Goal: Information Seeking & Learning: Learn about a topic

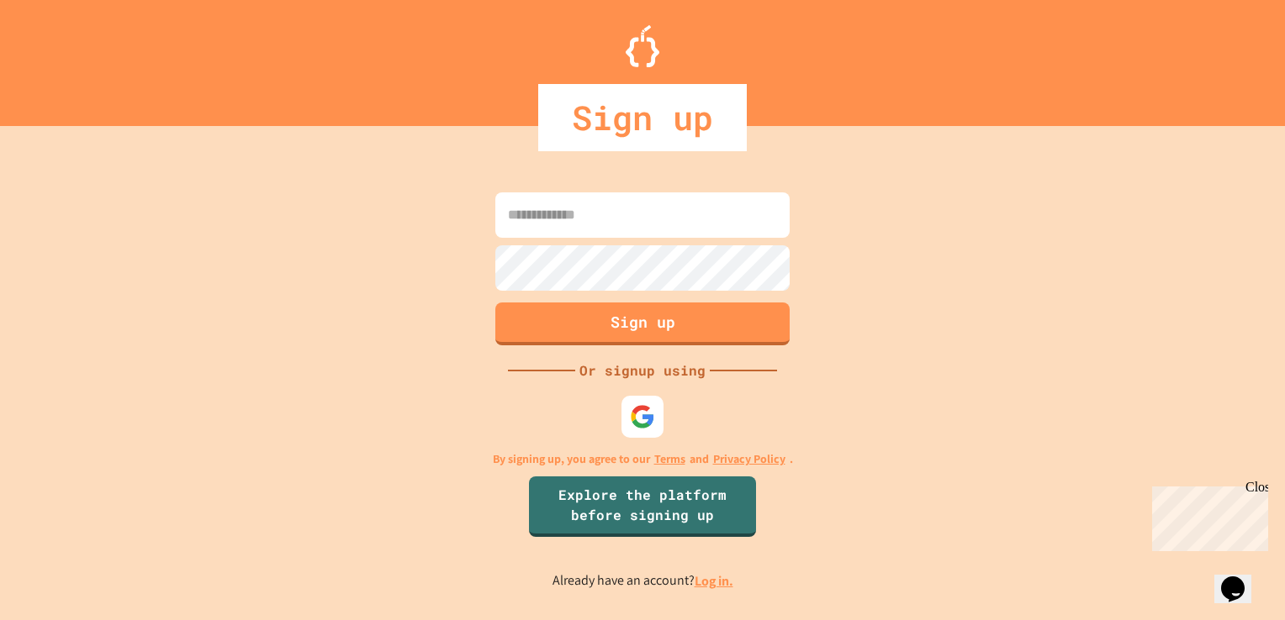
click at [554, 230] on input at bounding box center [642, 215] width 294 height 45
type input "**********"
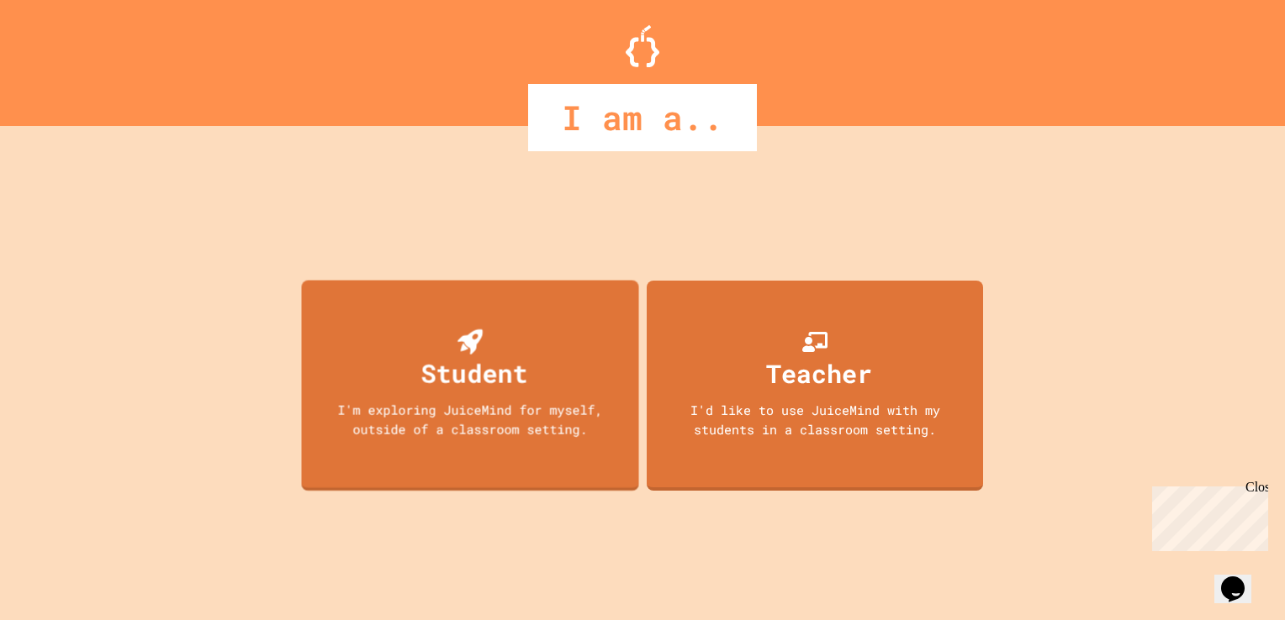
click at [520, 382] on div "Student" at bounding box center [474, 374] width 106 height 38
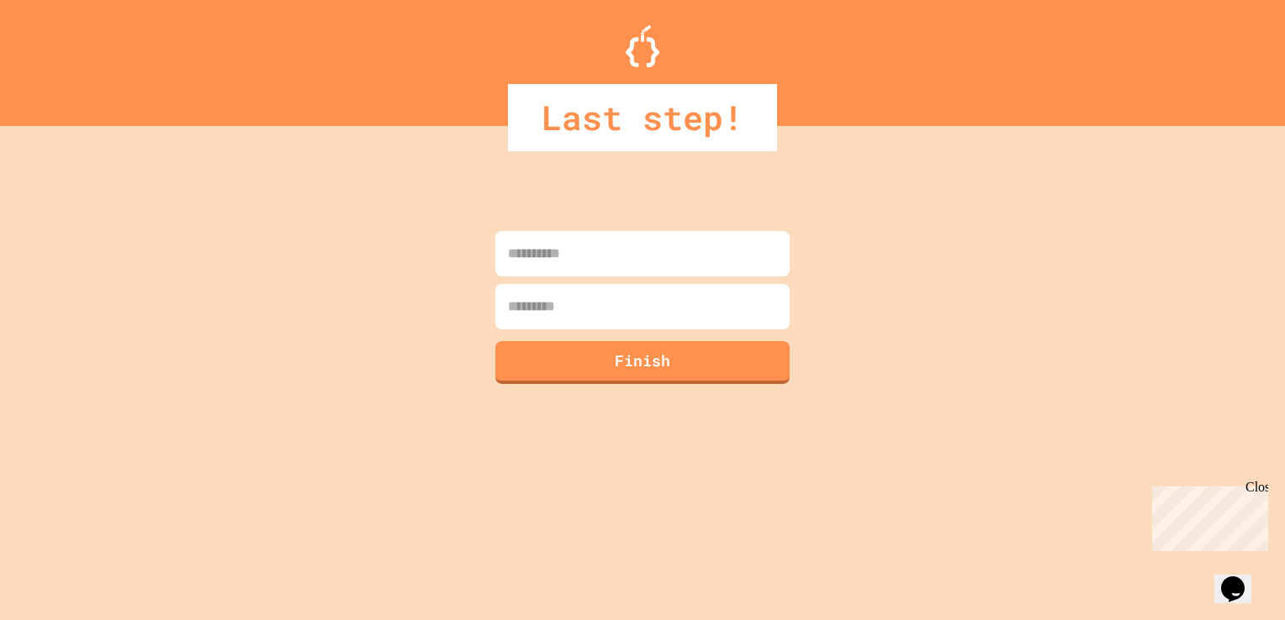
click at [1261, 491] on div "Close" at bounding box center [1255, 490] width 21 height 21
click at [1248, 575] on button "Opens Chat This icon Opens the chat window." at bounding box center [1232, 589] width 37 height 29
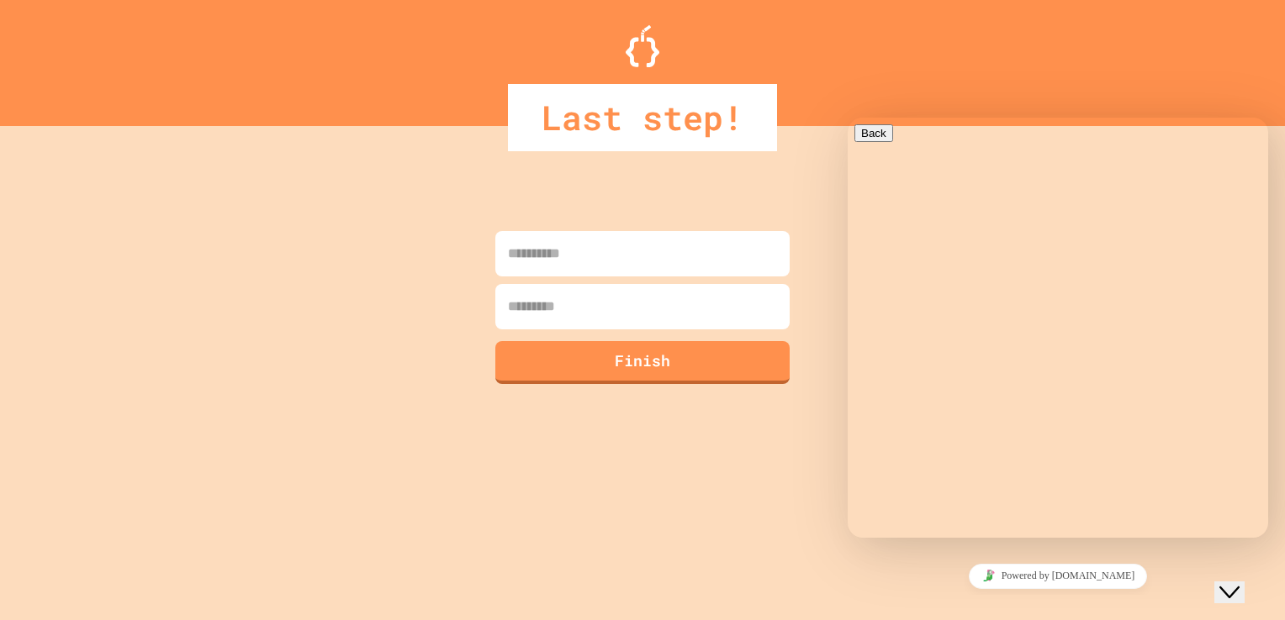
click at [1234, 583] on icon "Close Chat This icon closes the chat window." at bounding box center [1229, 593] width 20 height 20
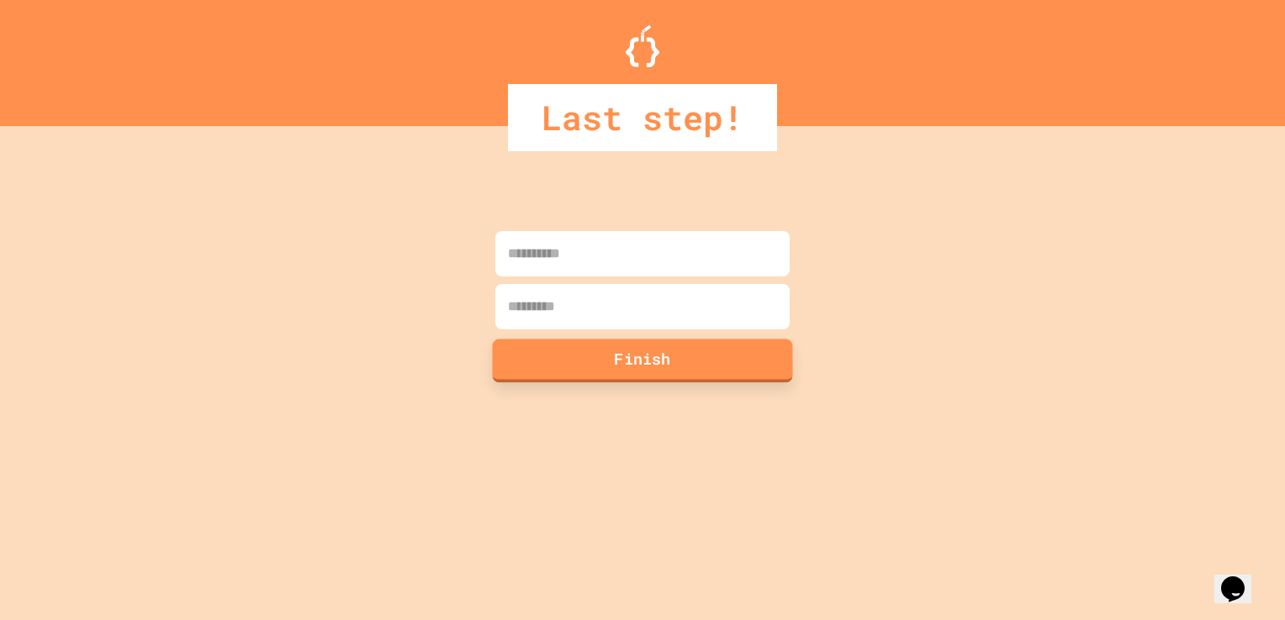
click at [615, 346] on button "Finish" at bounding box center [643, 361] width 300 height 44
click at [621, 356] on button "Finish" at bounding box center [643, 361] width 300 height 44
click at [710, 266] on input at bounding box center [642, 253] width 294 height 45
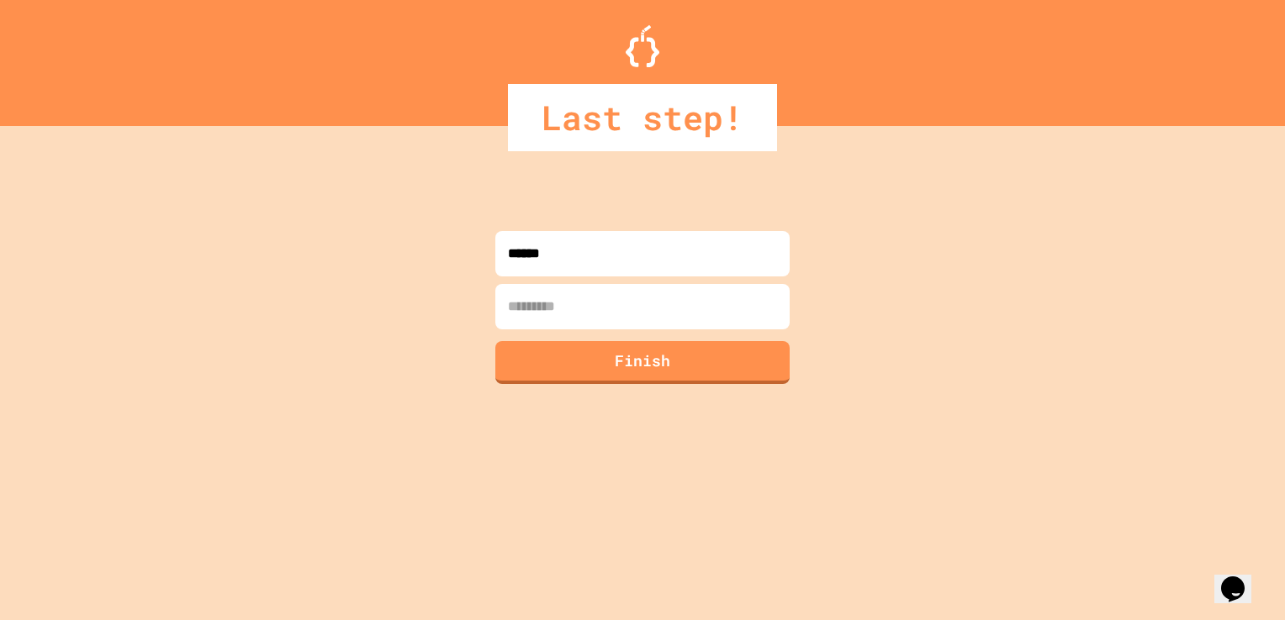
type input "******"
click at [666, 301] on input at bounding box center [642, 306] width 294 height 45
type input "**"
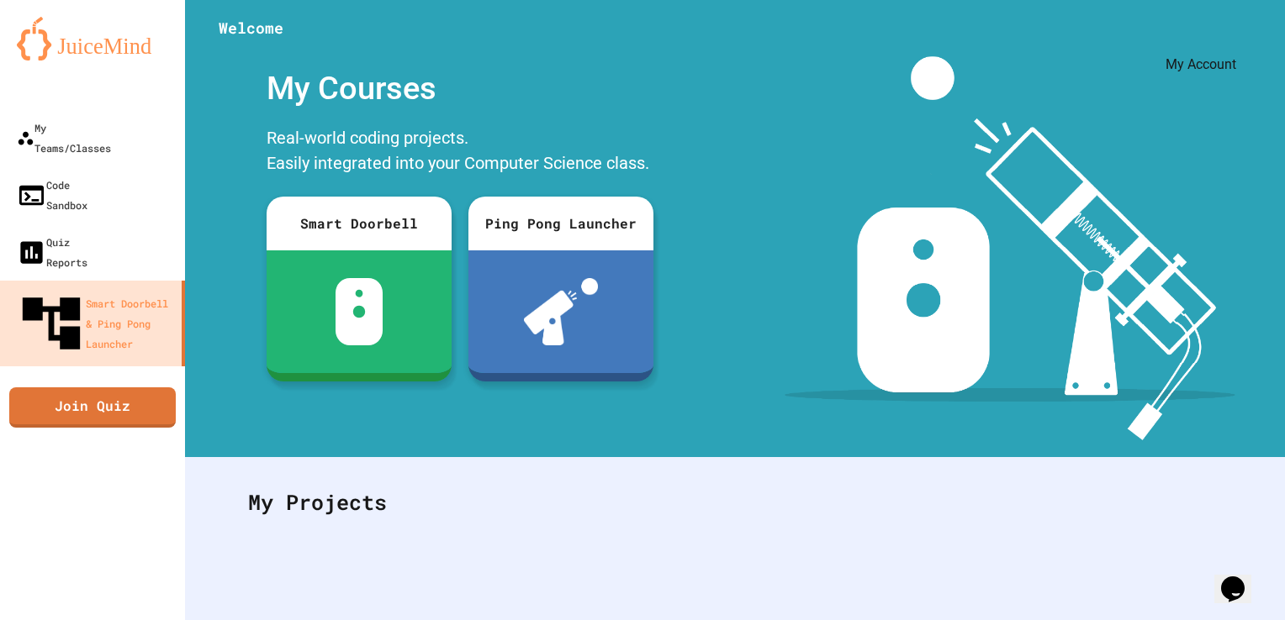
click at [1234, 41] on icon "My Account" at bounding box center [1234, 41] width 0 height 0
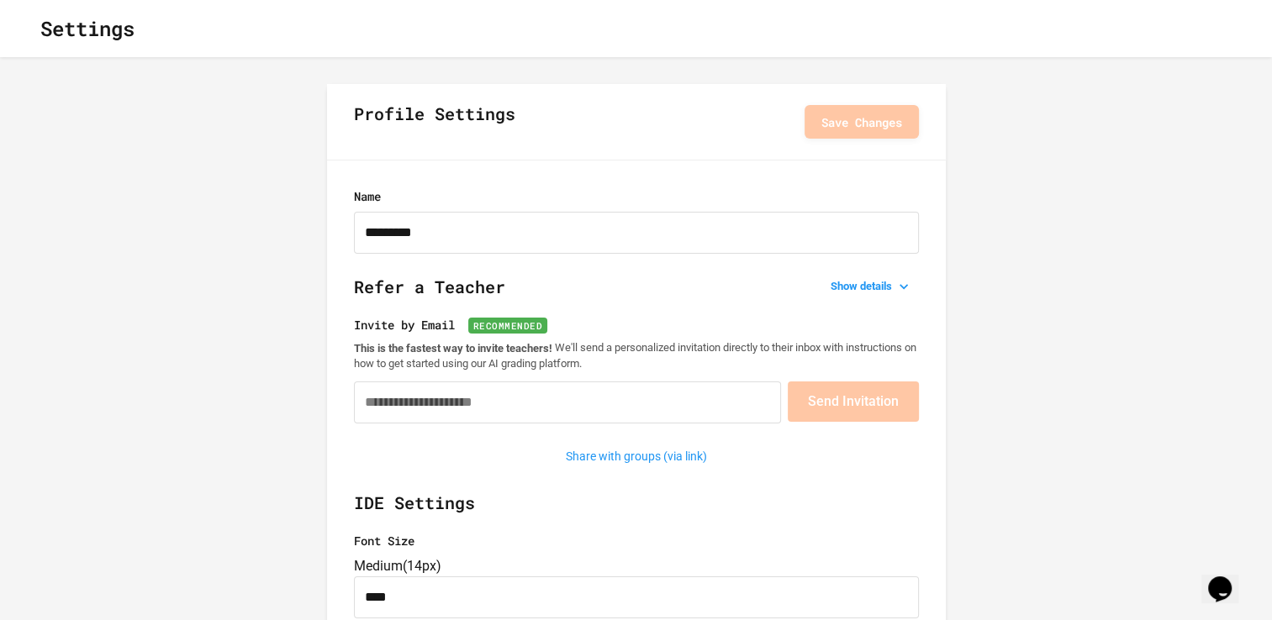
type input "*********"
click at [27, 29] on button "button" at bounding box center [27, 29] width 0 height 0
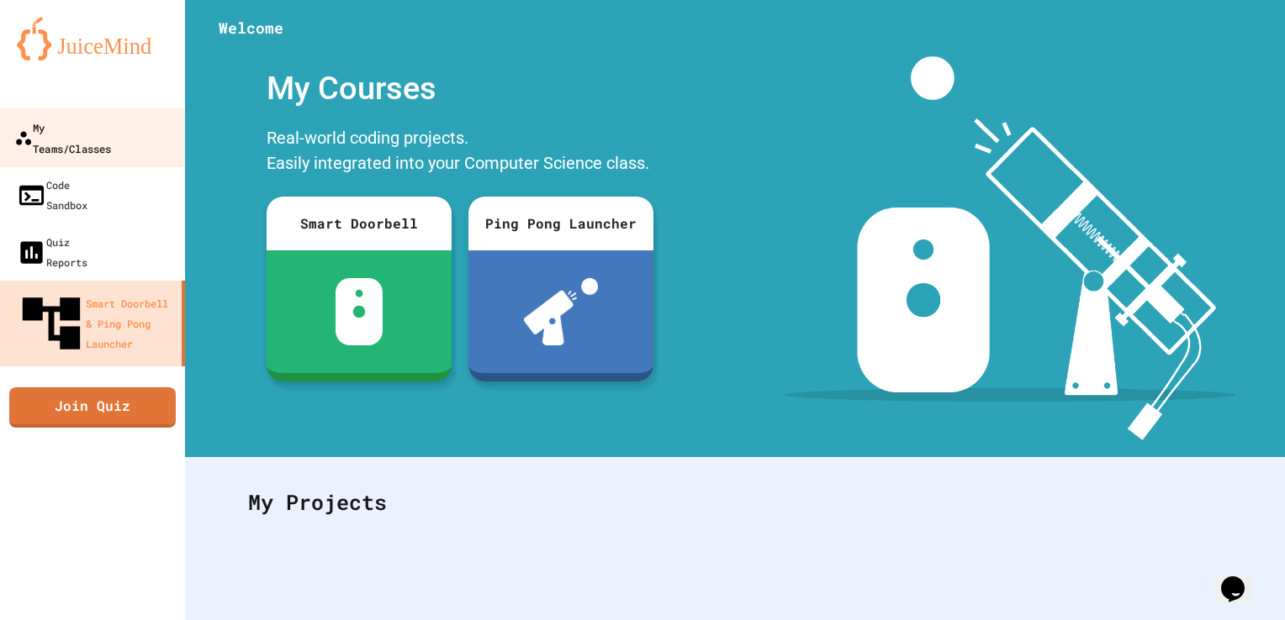
click at [91, 141] on link "My Teams/Classes" at bounding box center [92, 137] width 191 height 59
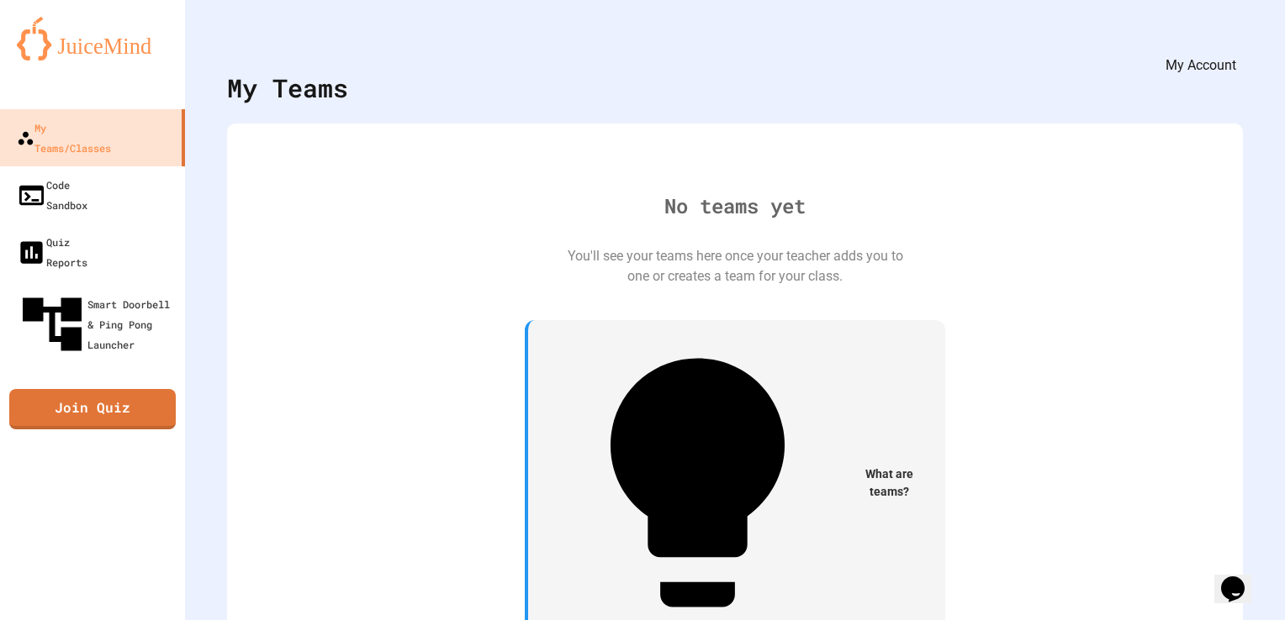
click at [1238, 45] on icon "My Account" at bounding box center [1247, 54] width 18 height 18
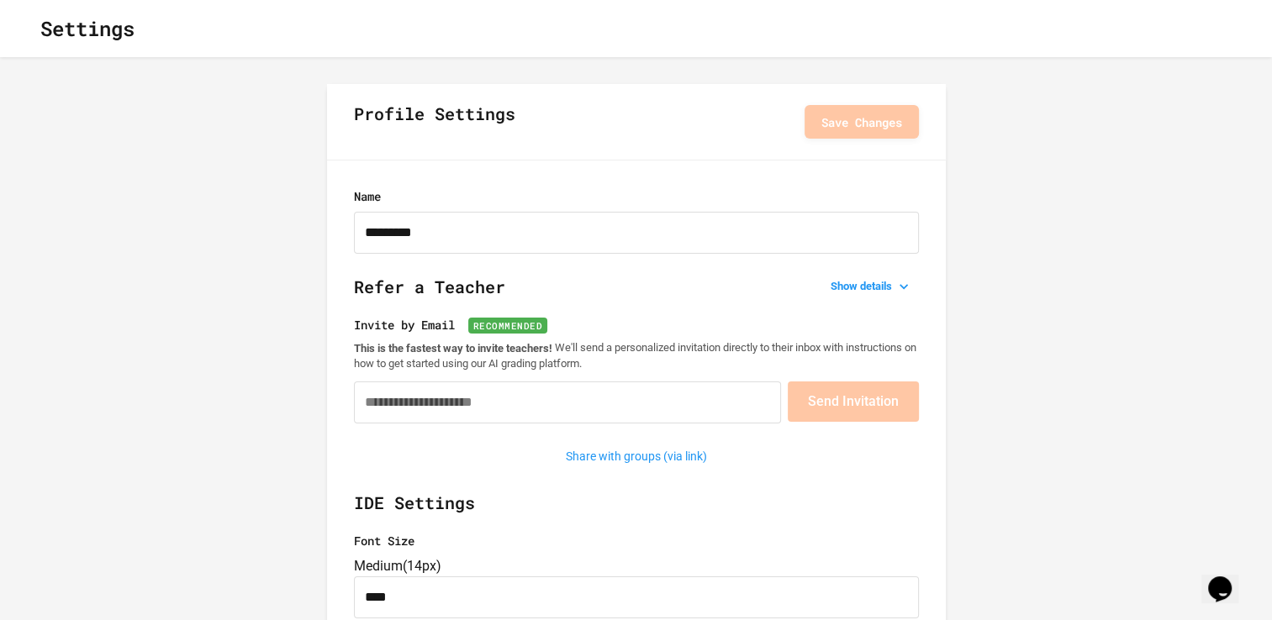
click at [27, 29] on icon "button" at bounding box center [27, 29] width 0 height 0
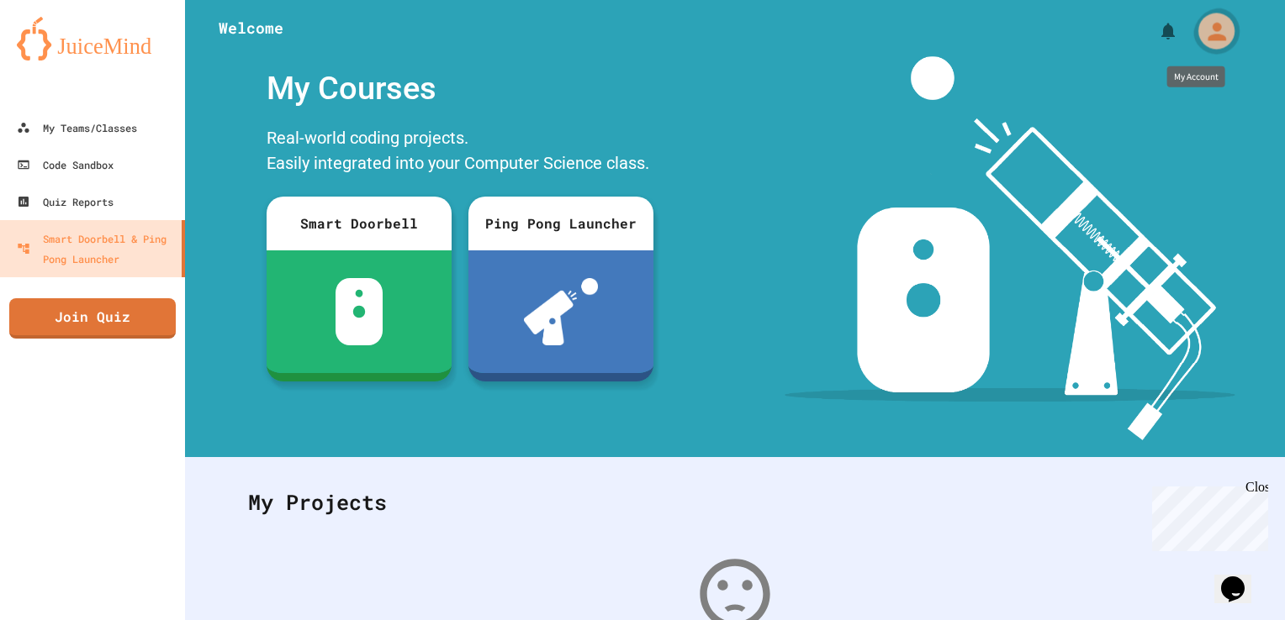
click at [1207, 39] on icon "My Account" at bounding box center [1216, 31] width 18 height 18
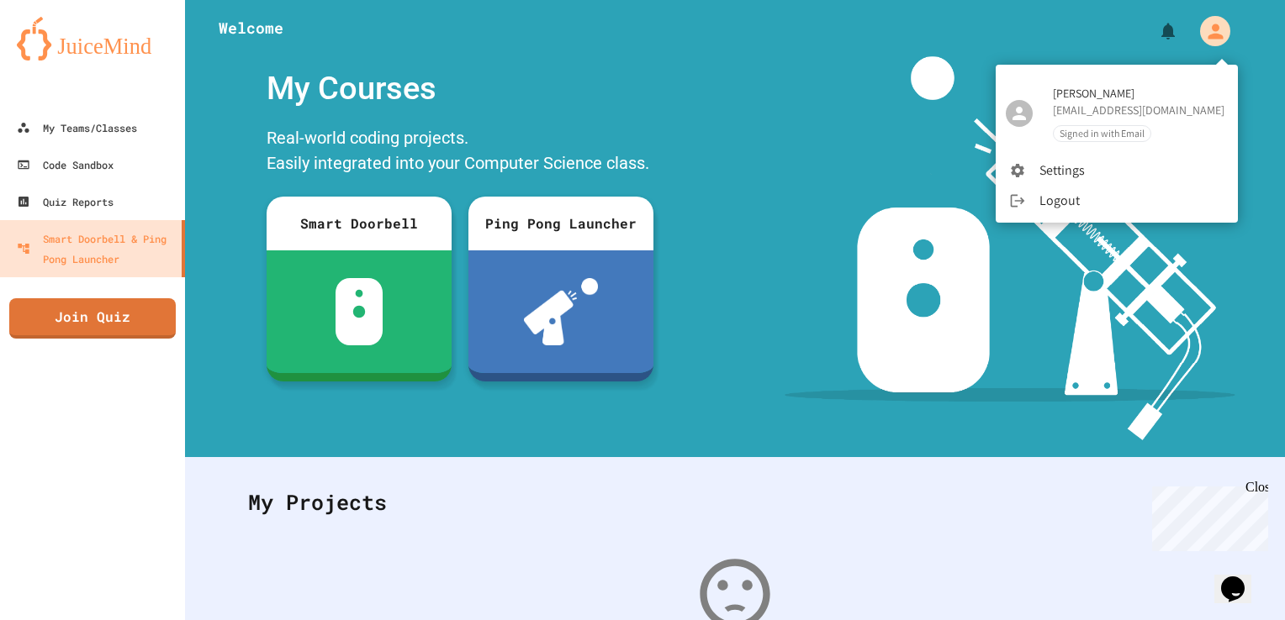
click at [1057, 201] on li "Logout" at bounding box center [1116, 201] width 242 height 30
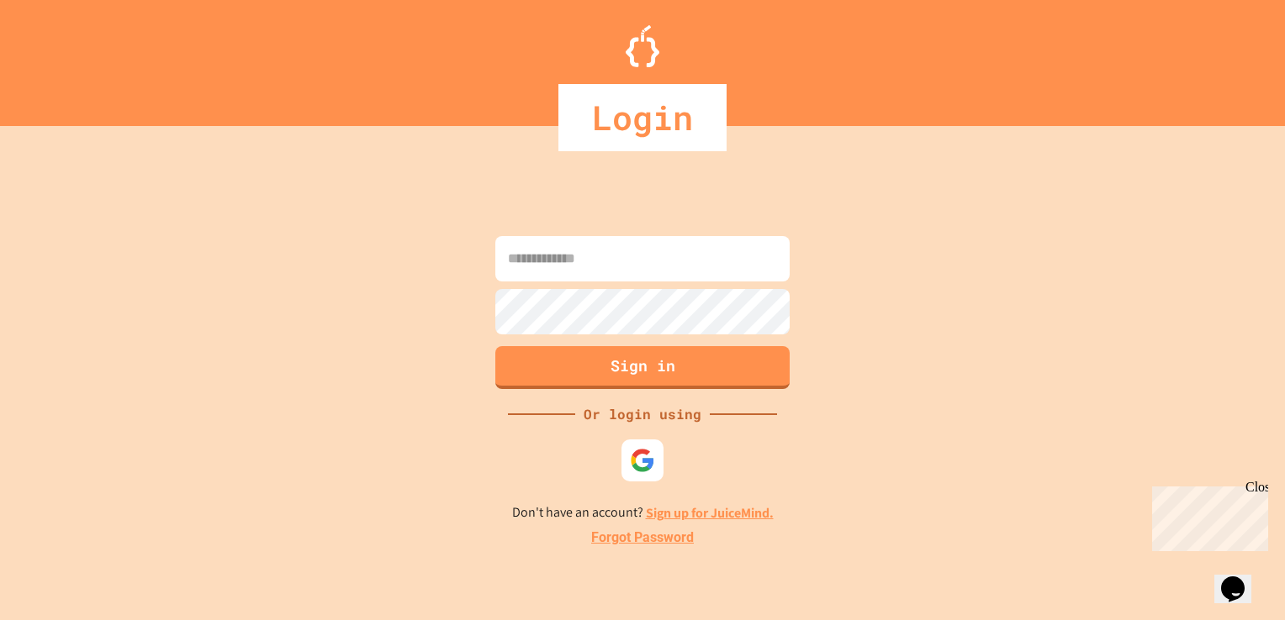
click at [676, 264] on input at bounding box center [642, 258] width 294 height 45
type input "**********"
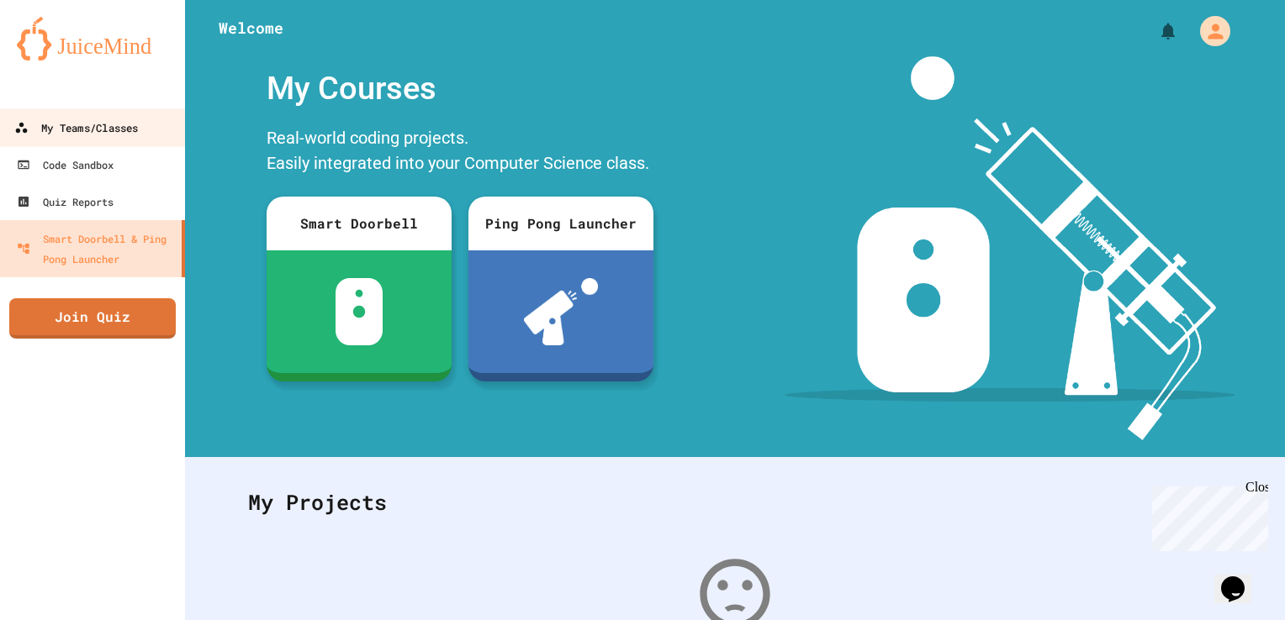
click at [87, 126] on div "My Teams/Classes" at bounding box center [76, 128] width 124 height 21
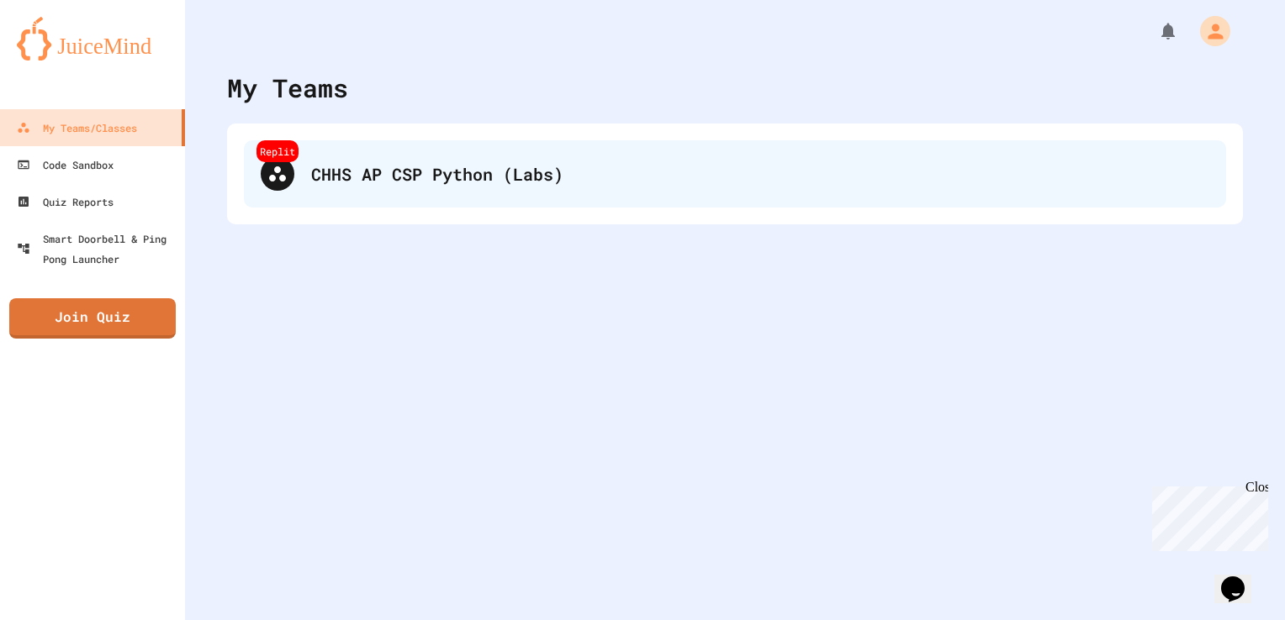
click at [368, 177] on div "CHHS AP CSP Python (Labs)" at bounding box center [760, 173] width 898 height 25
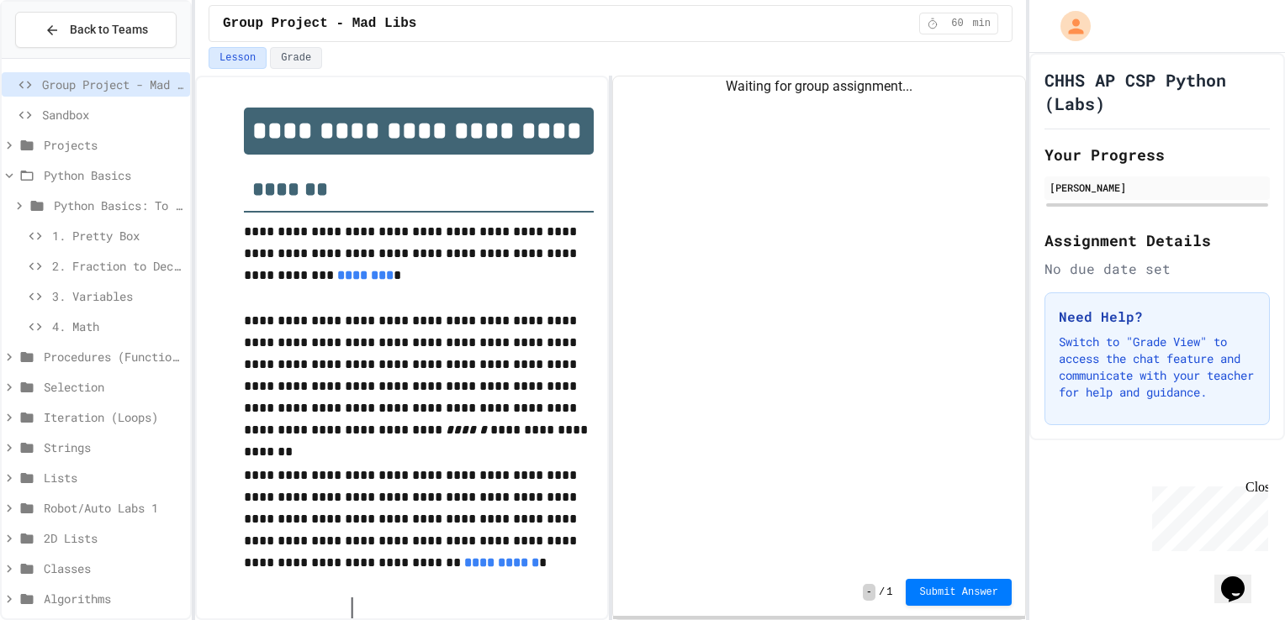
click at [124, 227] on span "1. Pretty Box" at bounding box center [117, 236] width 131 height 18
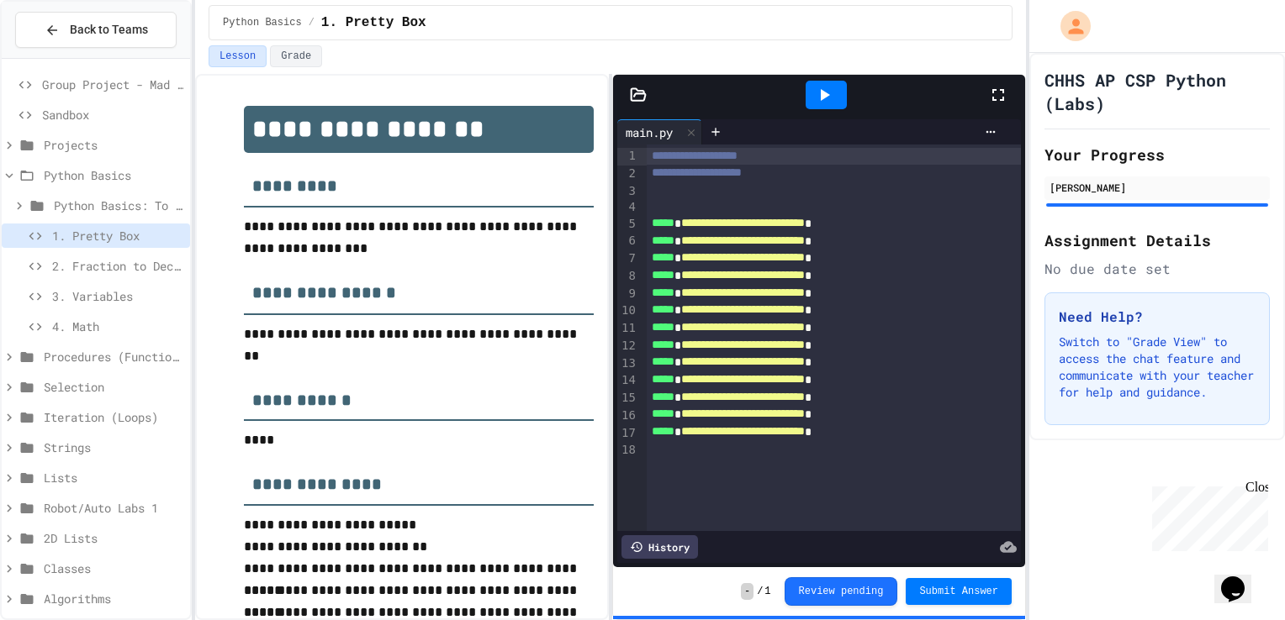
click at [137, 257] on span "2. Fraction to Decimal" at bounding box center [117, 266] width 131 height 18
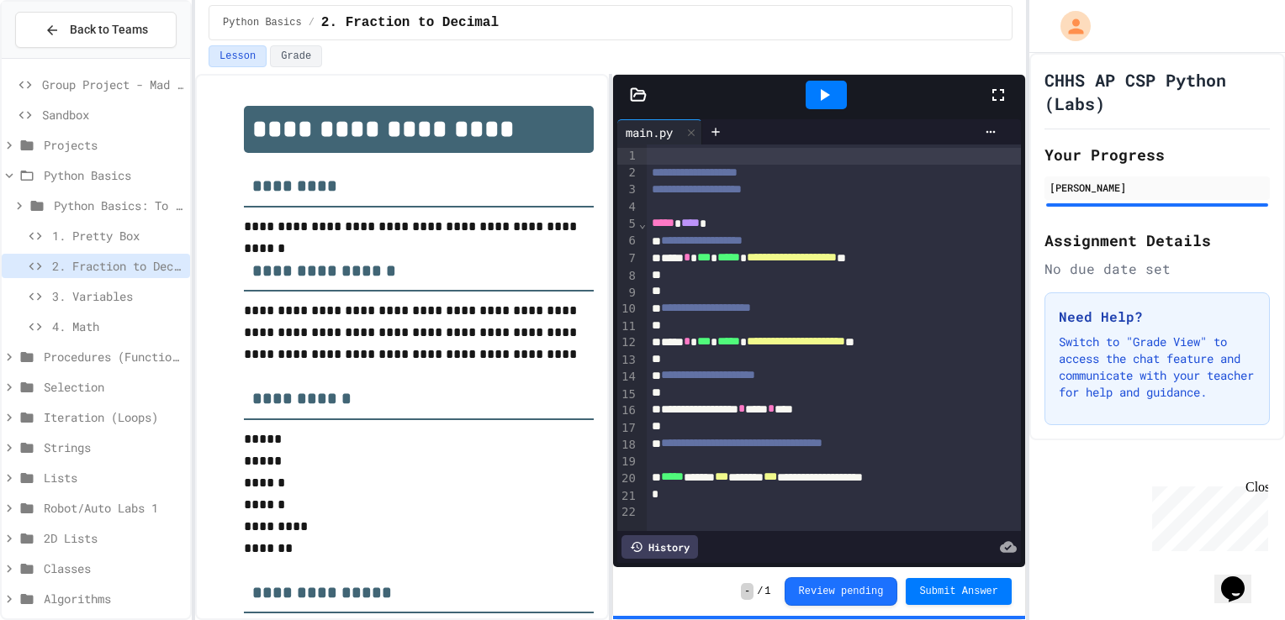
scroll to position [17, 0]
click at [822, 96] on icon at bounding box center [825, 95] width 9 height 12
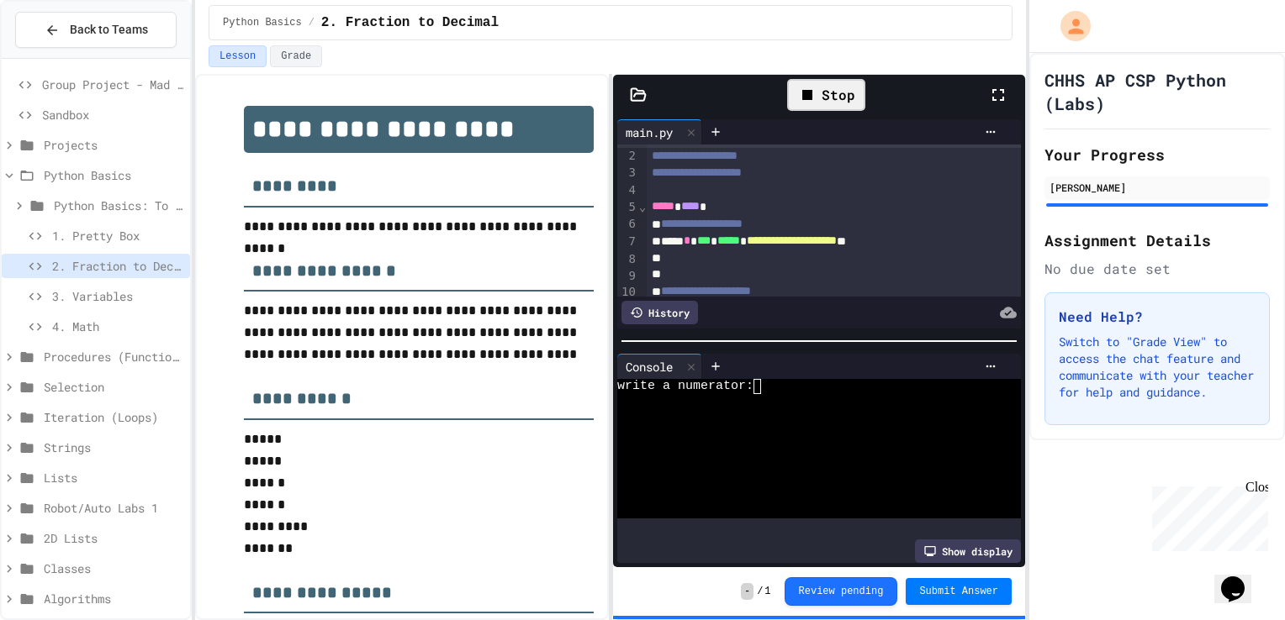
click at [763, 383] on textarea "Terminal input" at bounding box center [765, 386] width 8 height 15
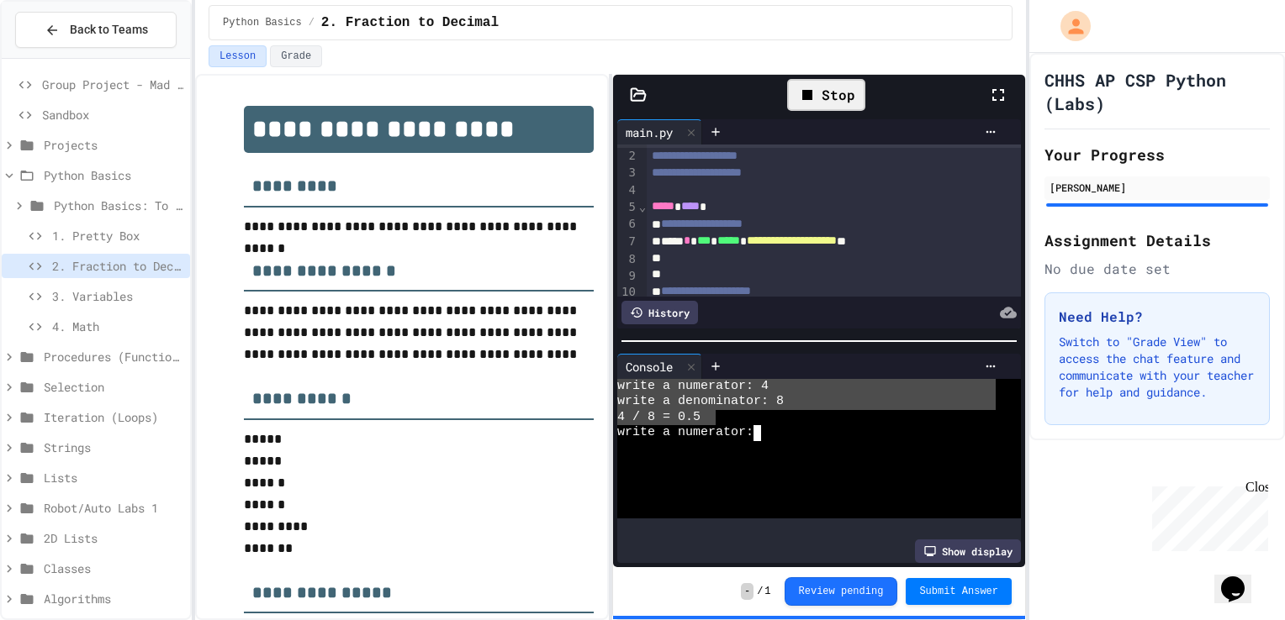
drag, startPoint x: 713, startPoint y: 415, endPoint x: 613, endPoint y: 381, distance: 105.8
click at [613, 381] on div "Console WWWWWWWWWWWWWWWWWWWWWWWWWWWWWWWW write a numerator: 4 write a denominat…" at bounding box center [819, 459] width 412 height 218
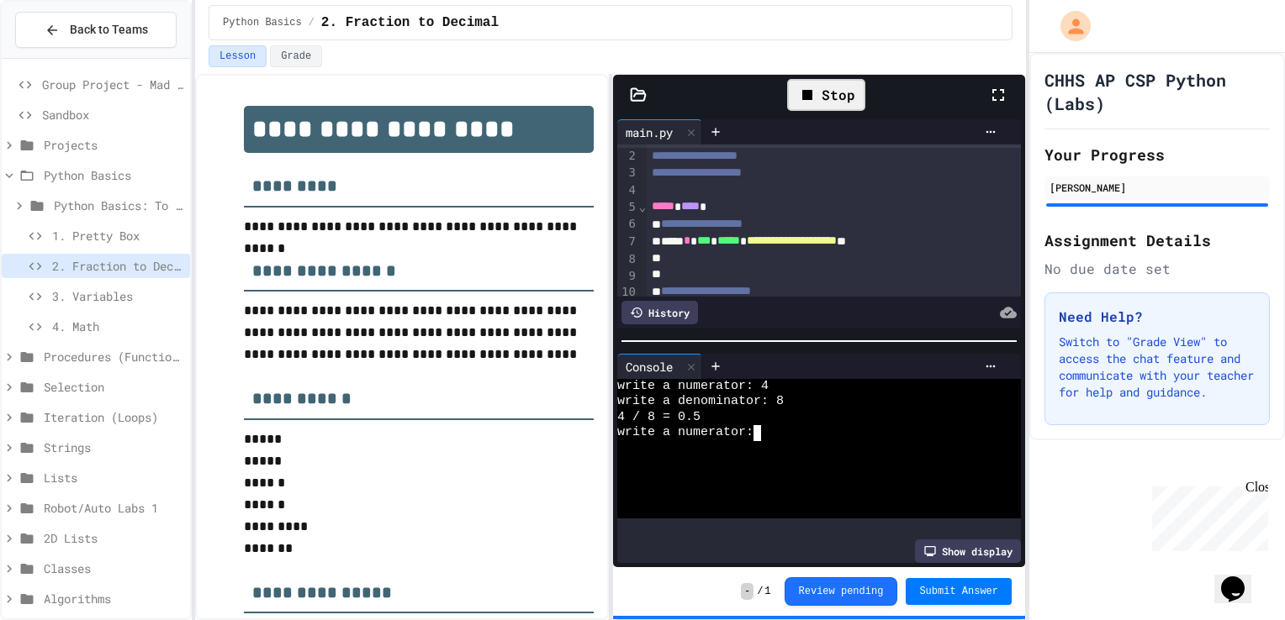
click at [720, 414] on div "4 / 8 = 0.5" at bounding box center [806, 417] width 378 height 15
click at [139, 295] on span "3. Variables" at bounding box center [117, 297] width 131 height 18
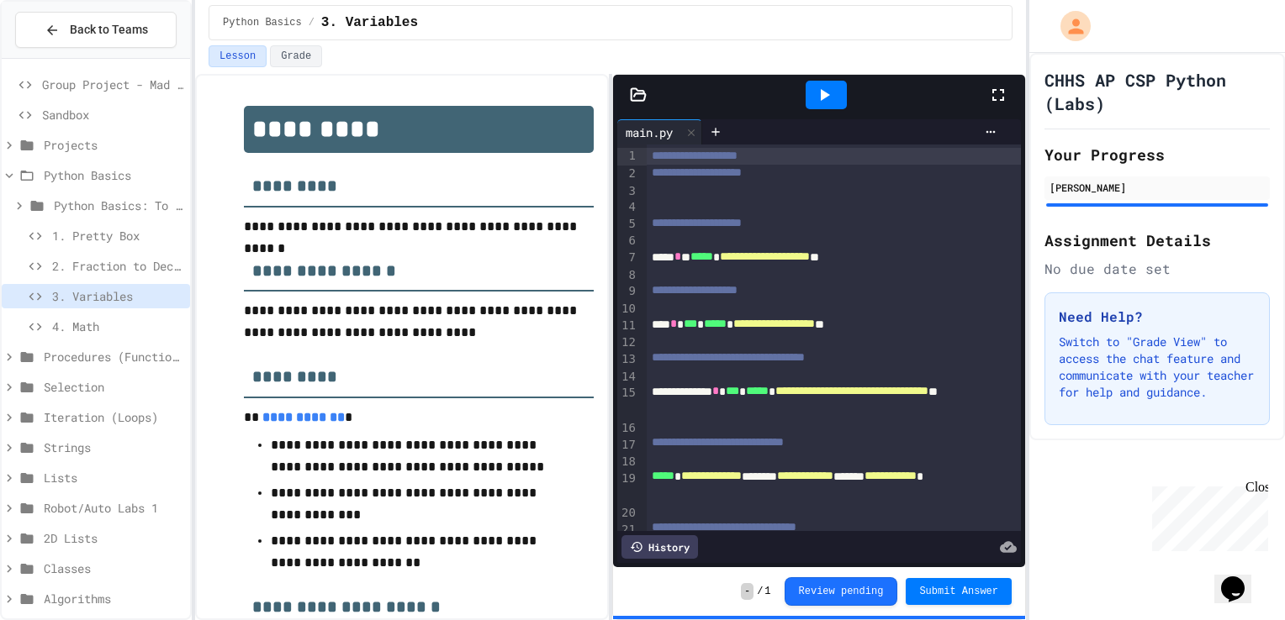
scroll to position [69, 0]
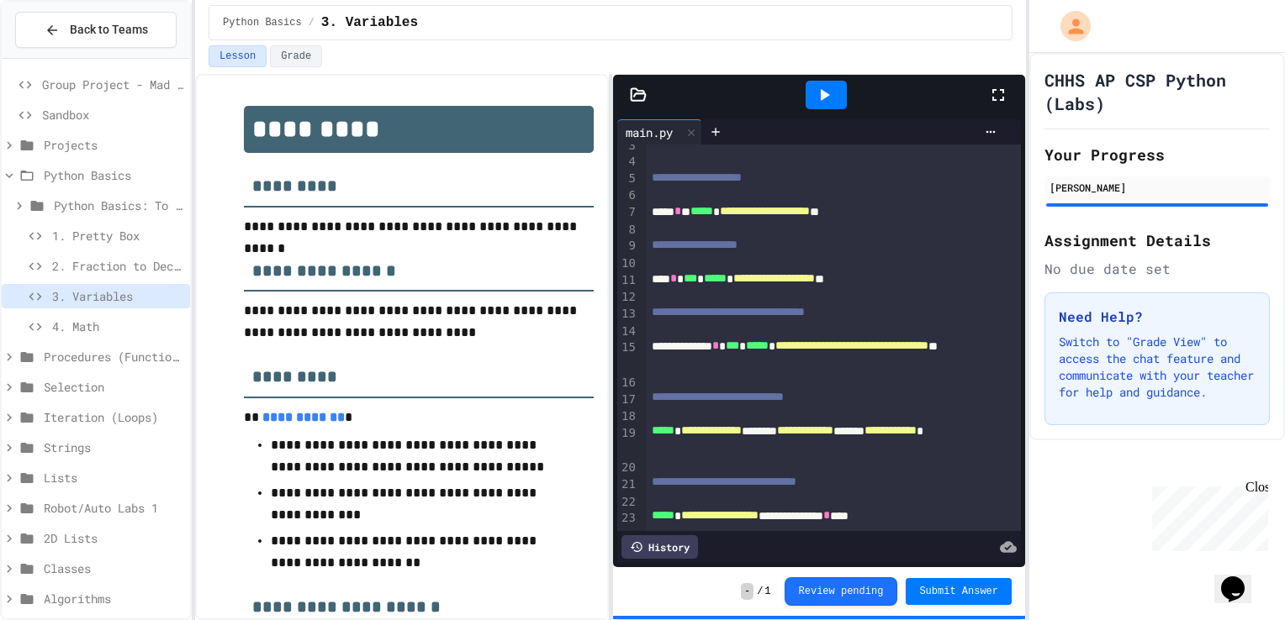
click at [821, 99] on icon at bounding box center [824, 95] width 20 height 20
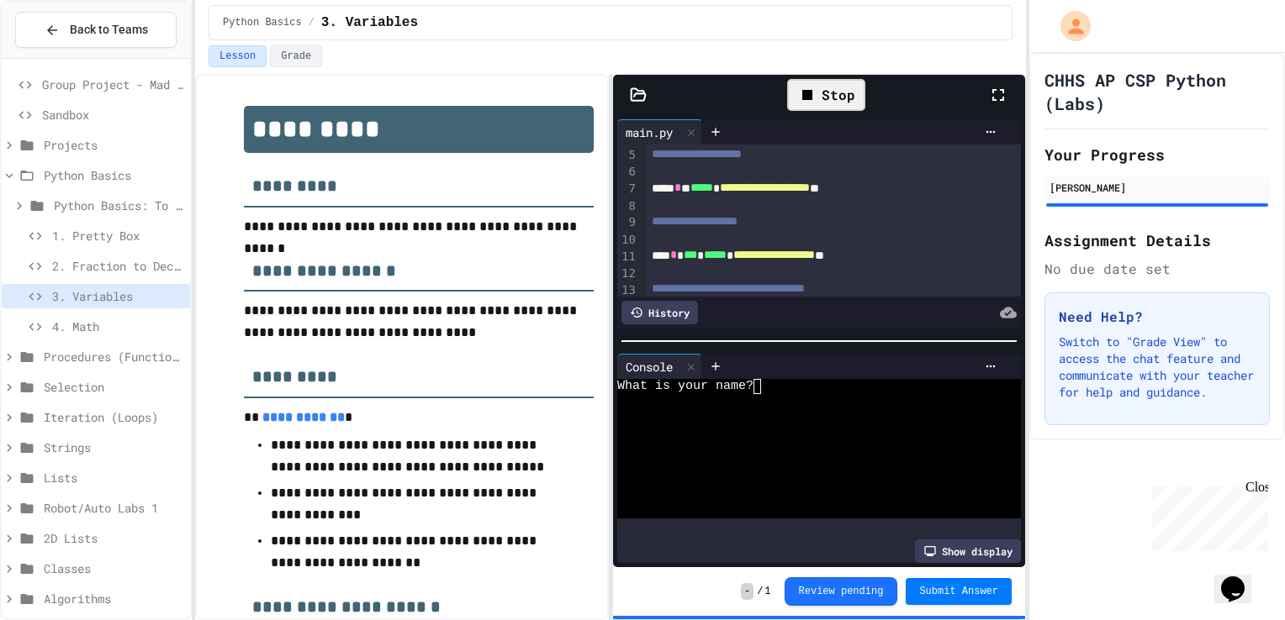
click at [763, 379] on textarea "Terminal input" at bounding box center [765, 386] width 8 height 15
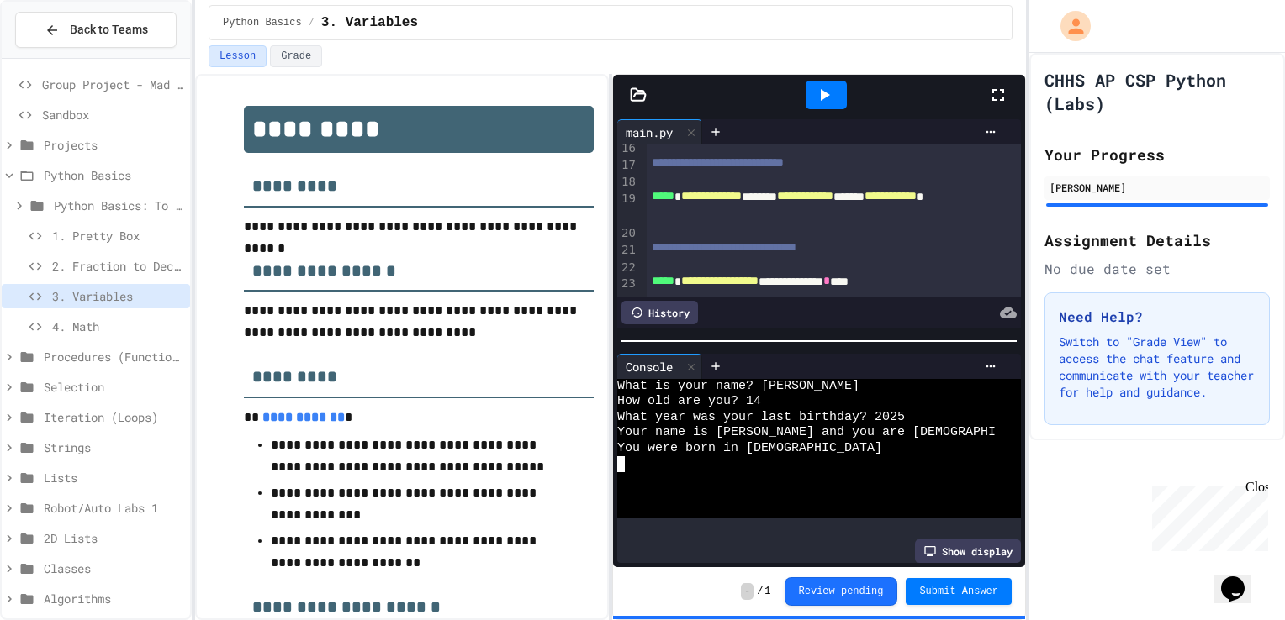
scroll to position [298, 0]
click at [84, 320] on span "4. Math" at bounding box center [117, 327] width 131 height 18
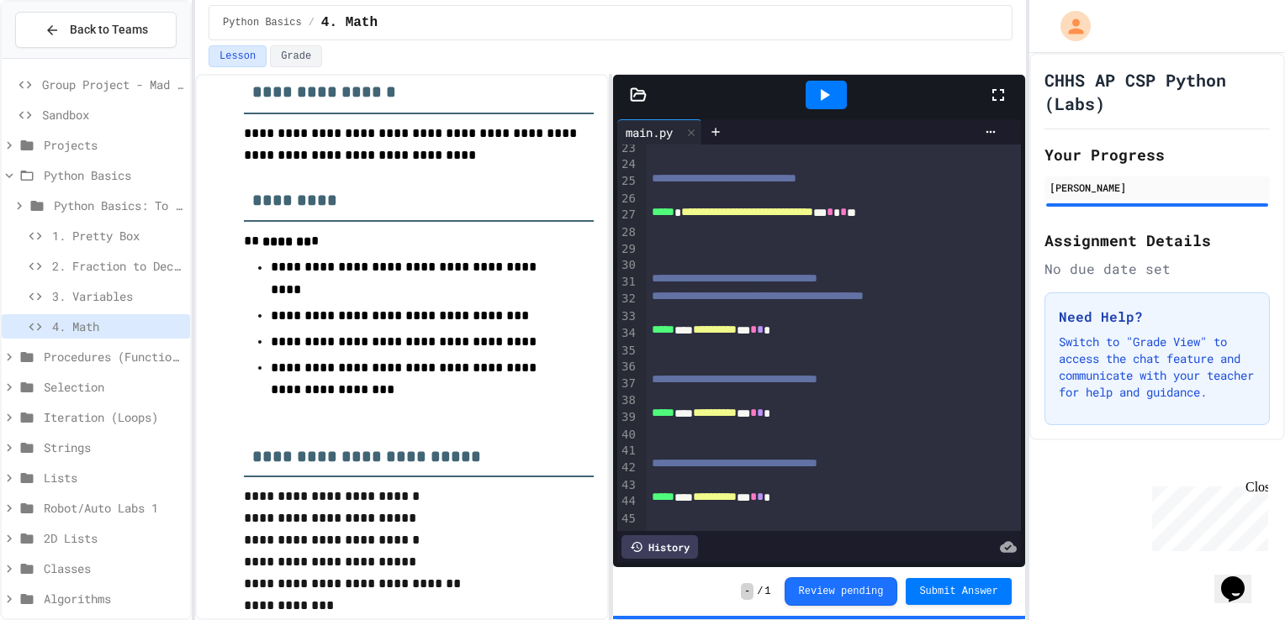
scroll to position [202, 0]
click at [818, 92] on icon at bounding box center [824, 95] width 20 height 20
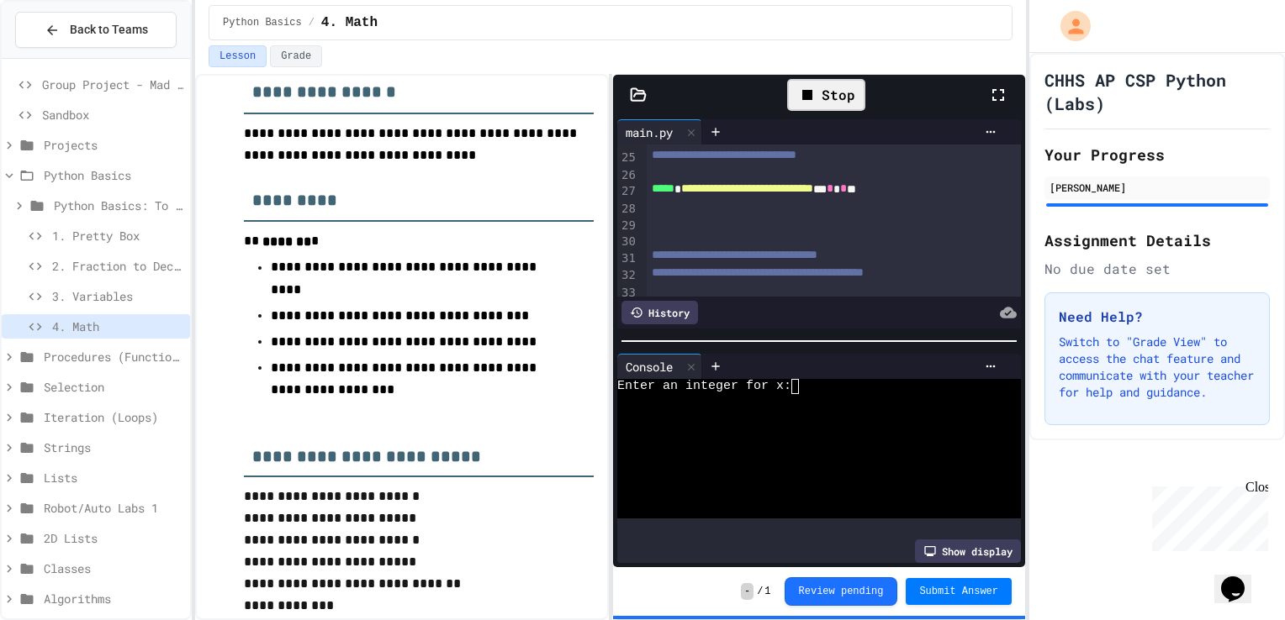
click at [800, 385] on textarea "Terminal input" at bounding box center [803, 386] width 8 height 15
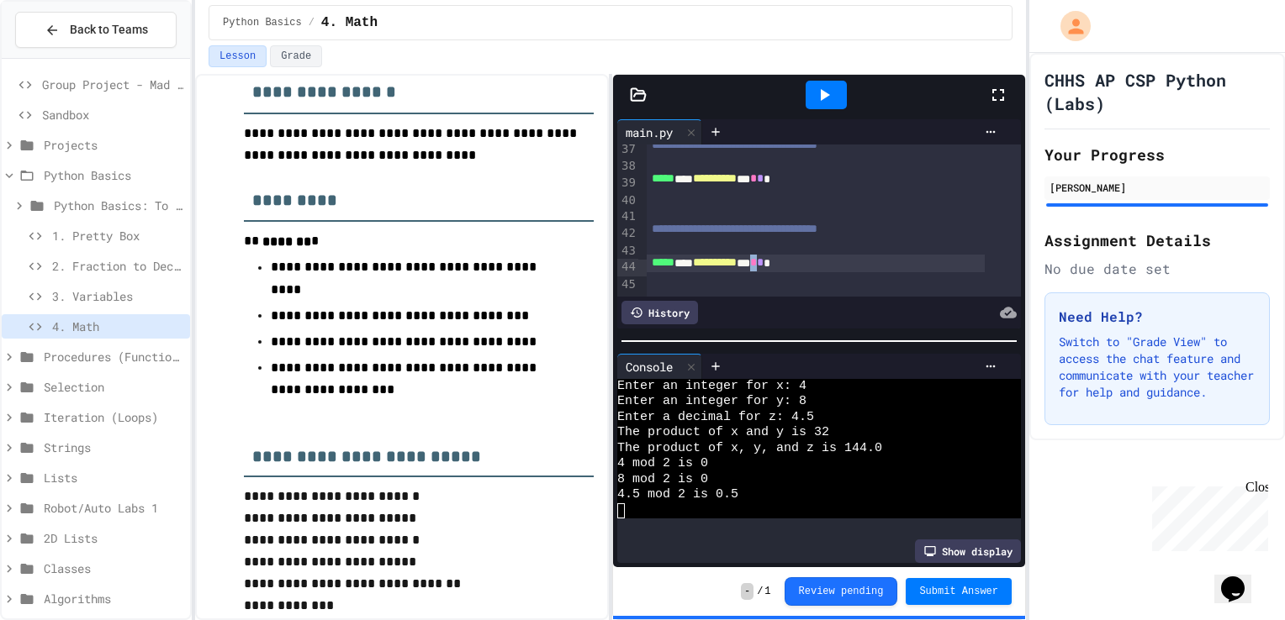
scroll to position [634, 0]
click at [789, 255] on div "**********" at bounding box center [816, 264] width 338 height 18
click at [838, 255] on div "**********" at bounding box center [816, 264] width 338 height 18
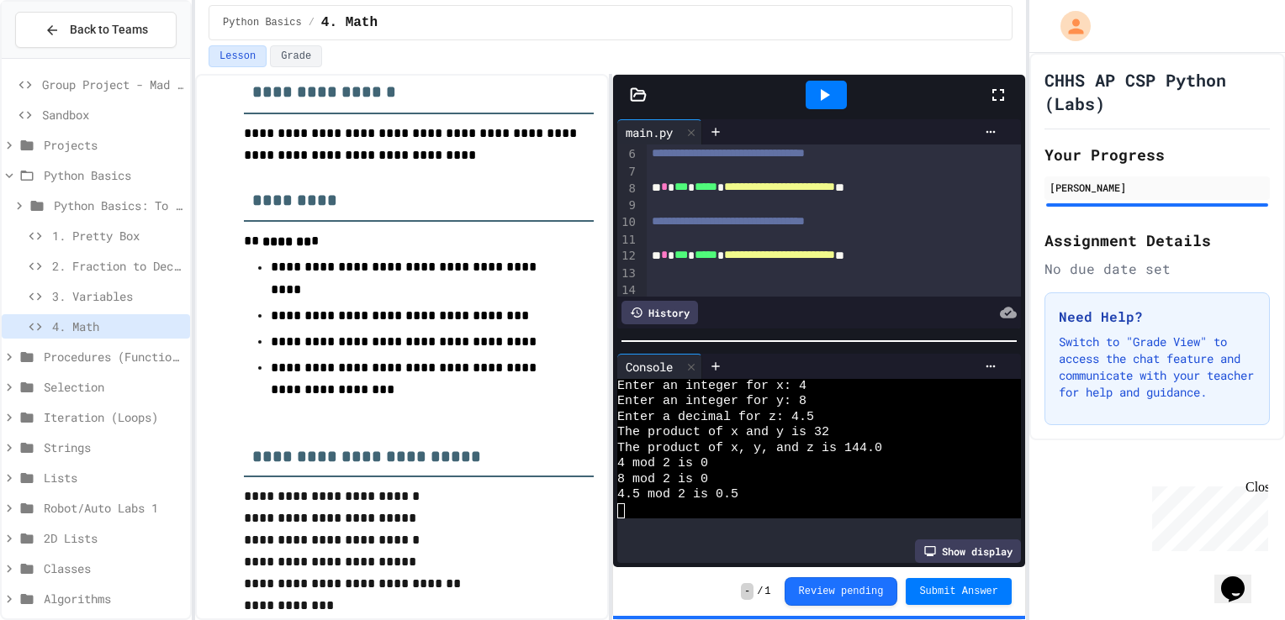
scroll to position [84, 0]
click at [706, 34] on div "Python Basics / 4. Math" at bounding box center [610, 22] width 804 height 35
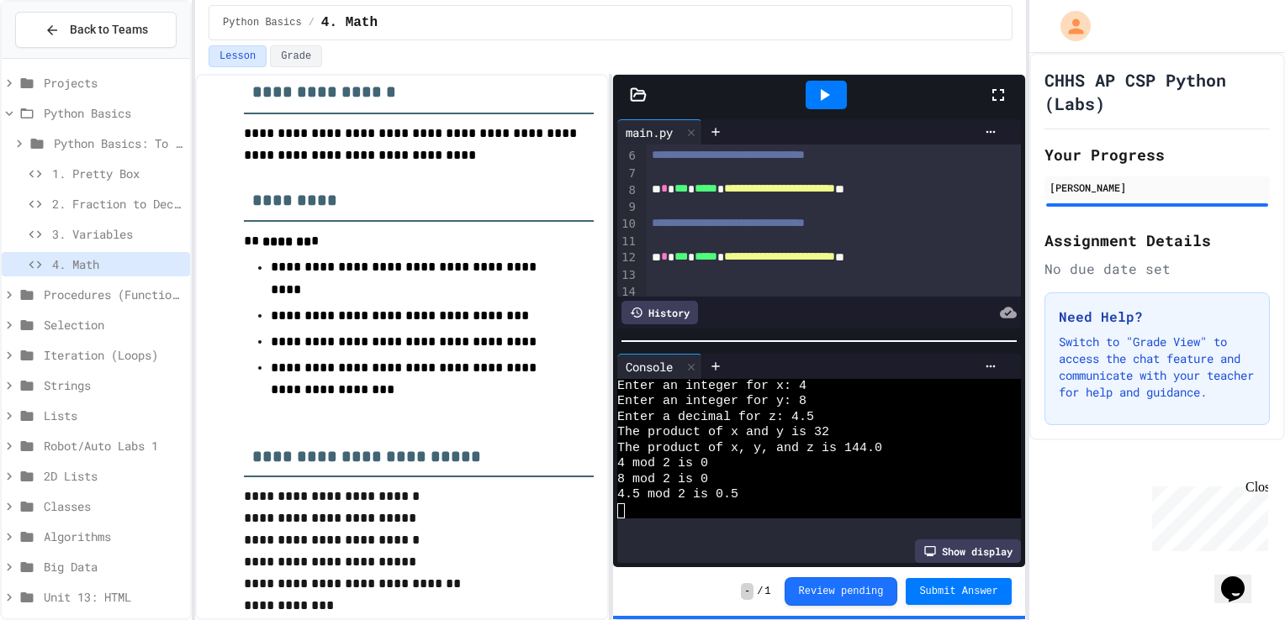
scroll to position [0, 0]
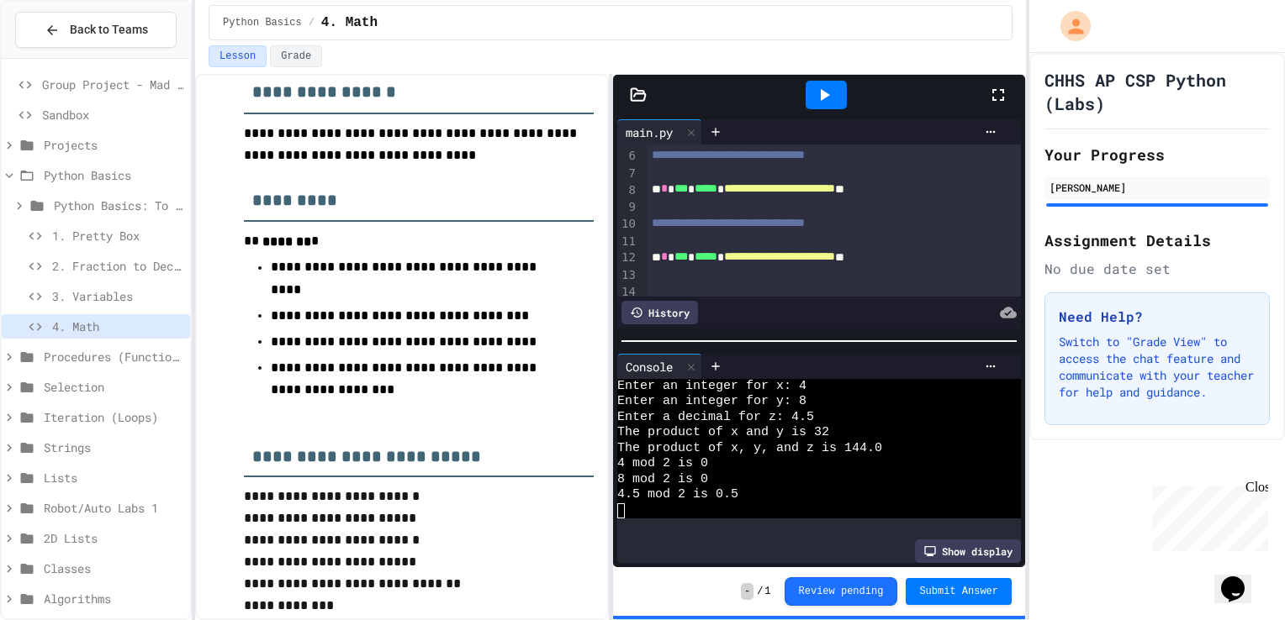
click at [137, 237] on span "1. Pretty Box" at bounding box center [117, 236] width 131 height 18
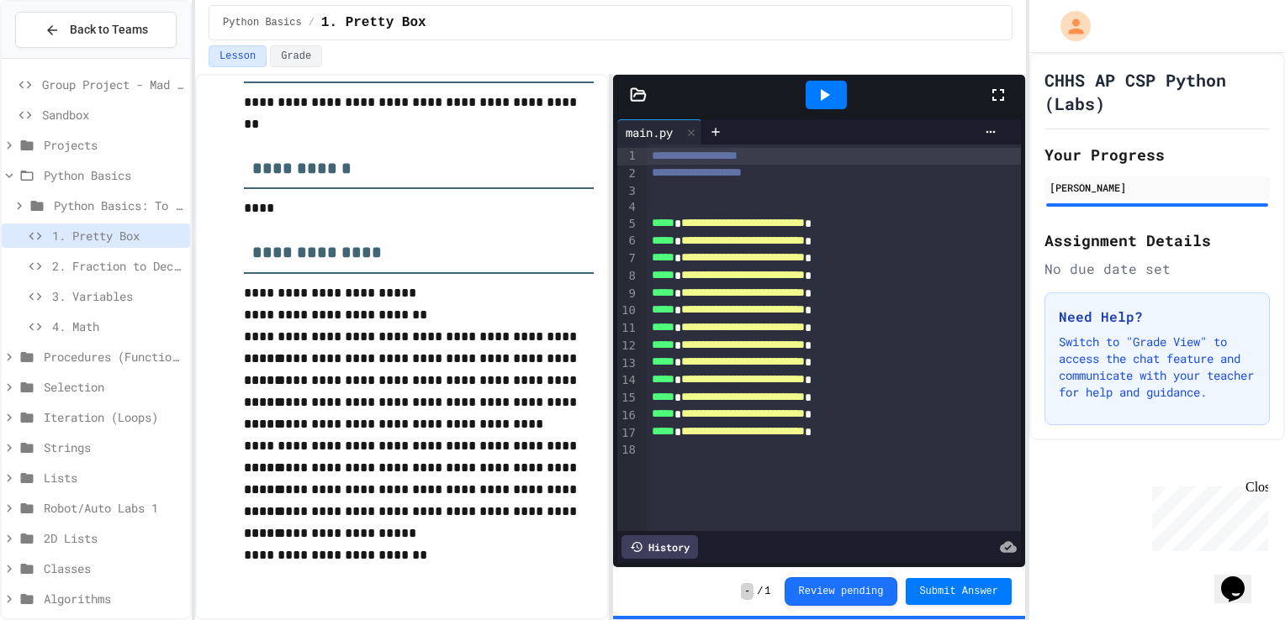
scroll to position [234, 0]
click at [838, 91] on div at bounding box center [825, 95] width 41 height 29
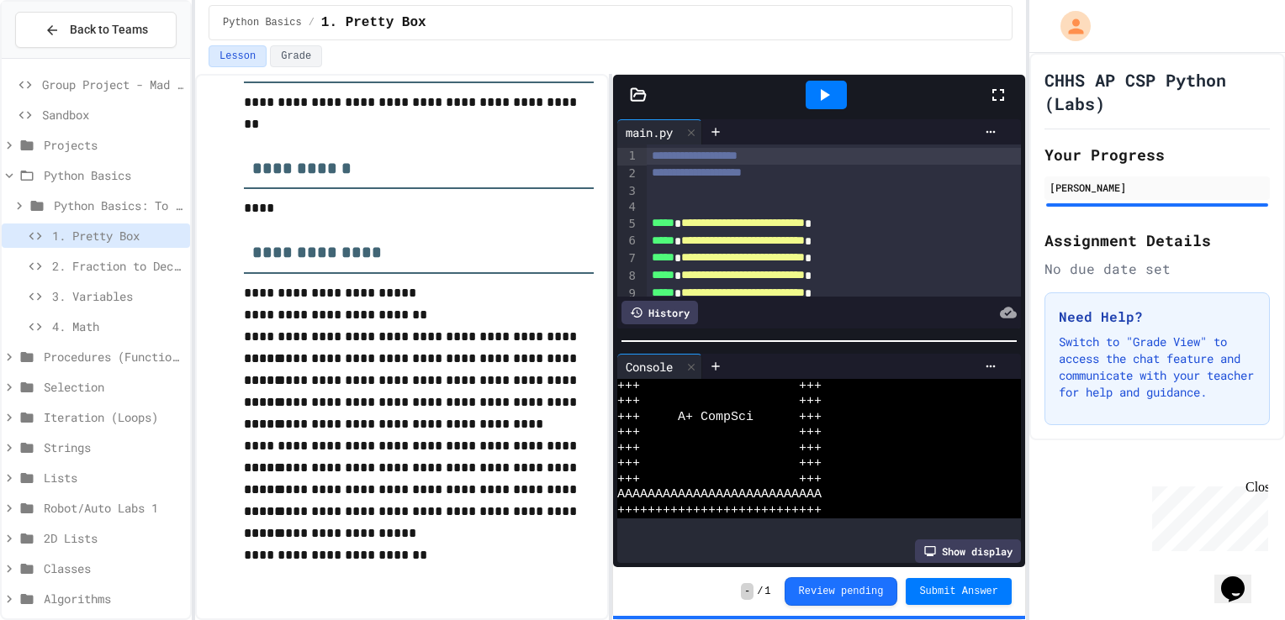
scroll to position [0, 0]
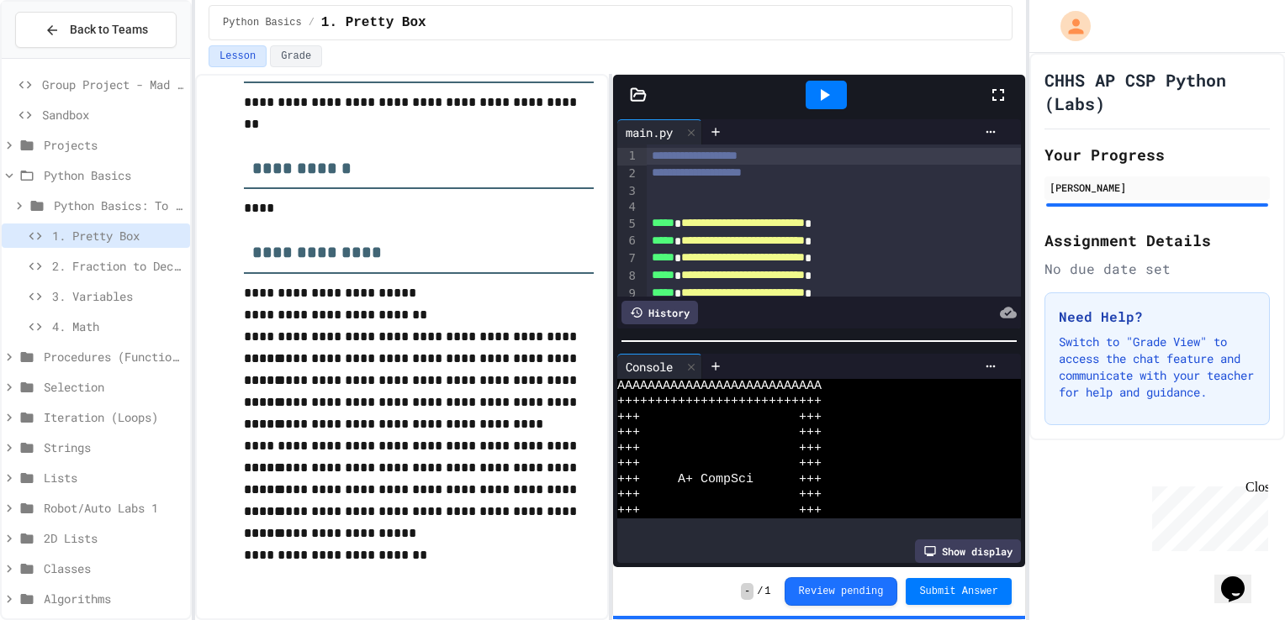
click at [130, 259] on span "2. Fraction to Decimal" at bounding box center [117, 266] width 131 height 18
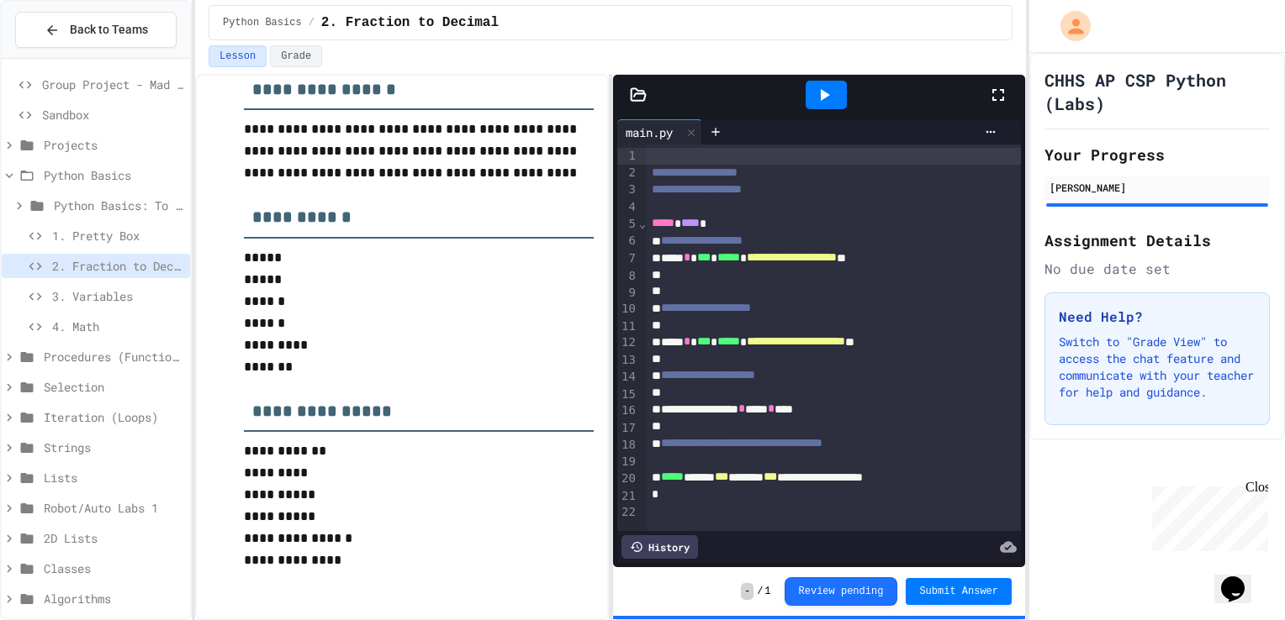
scroll to position [13, 0]
click at [827, 90] on icon at bounding box center [824, 95] width 20 height 20
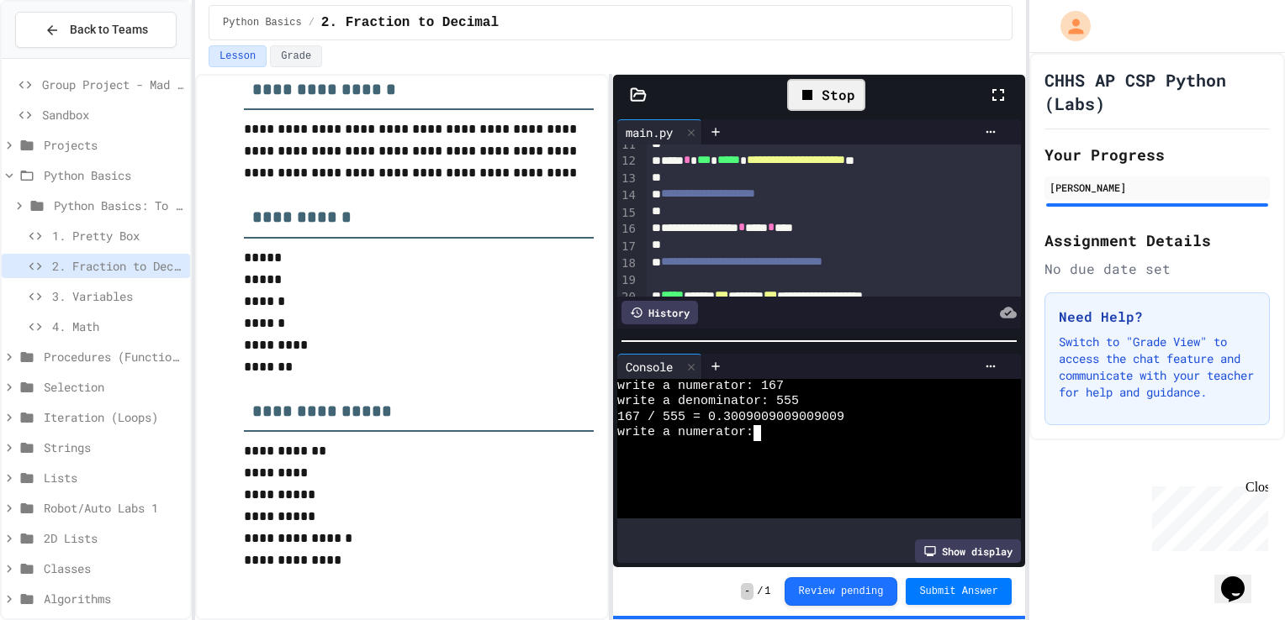
scroll to position [182, 0]
click at [552, 346] on p "*********" at bounding box center [419, 346] width 350 height 22
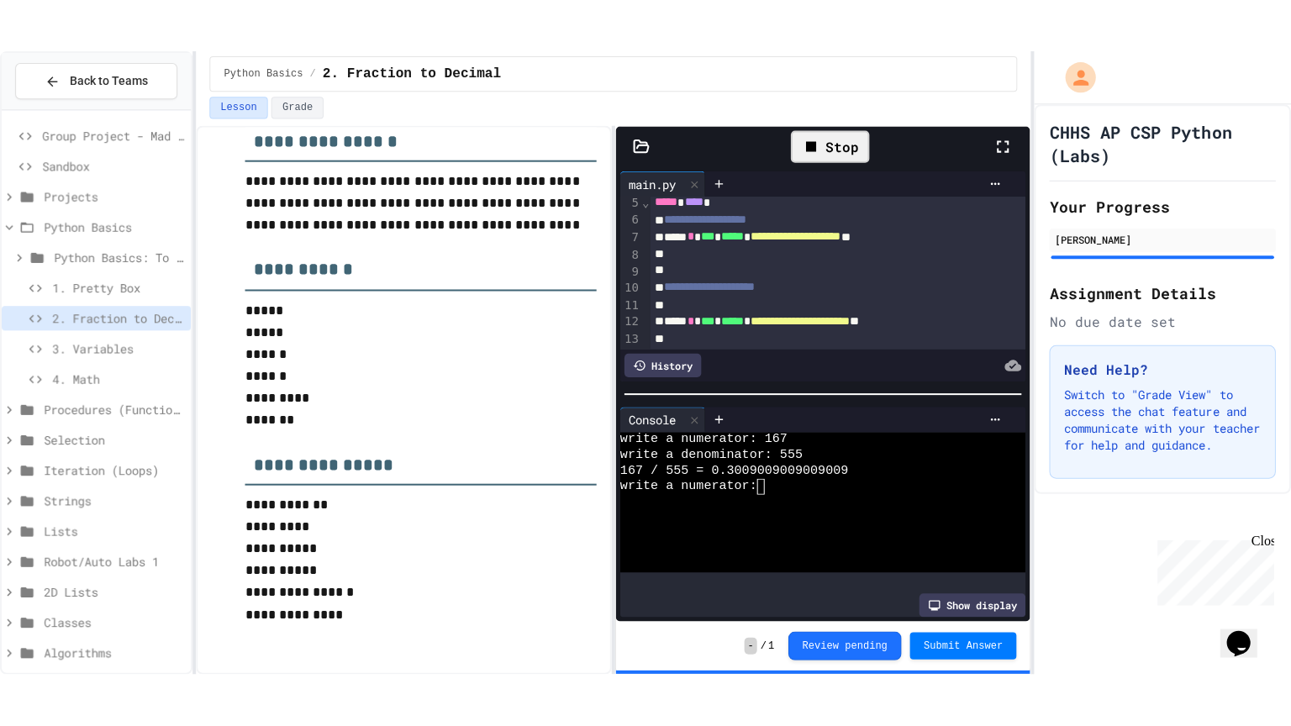
scroll to position [0, 0]
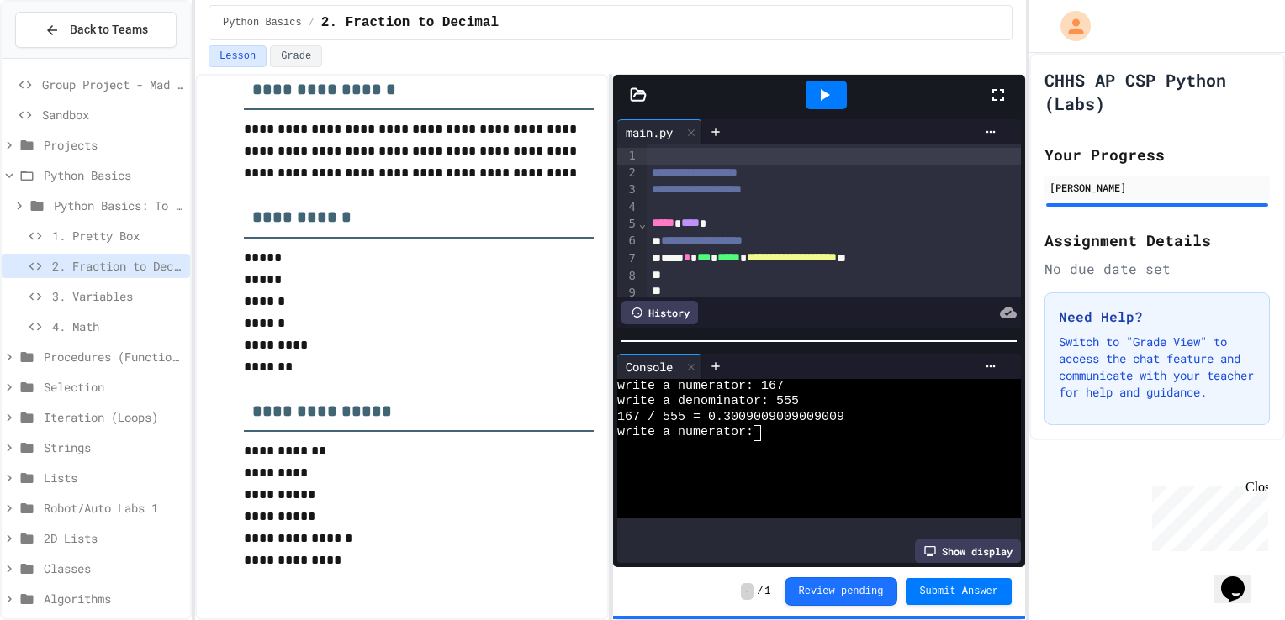
click at [87, 236] on span "1. Pretty Box" at bounding box center [117, 236] width 131 height 18
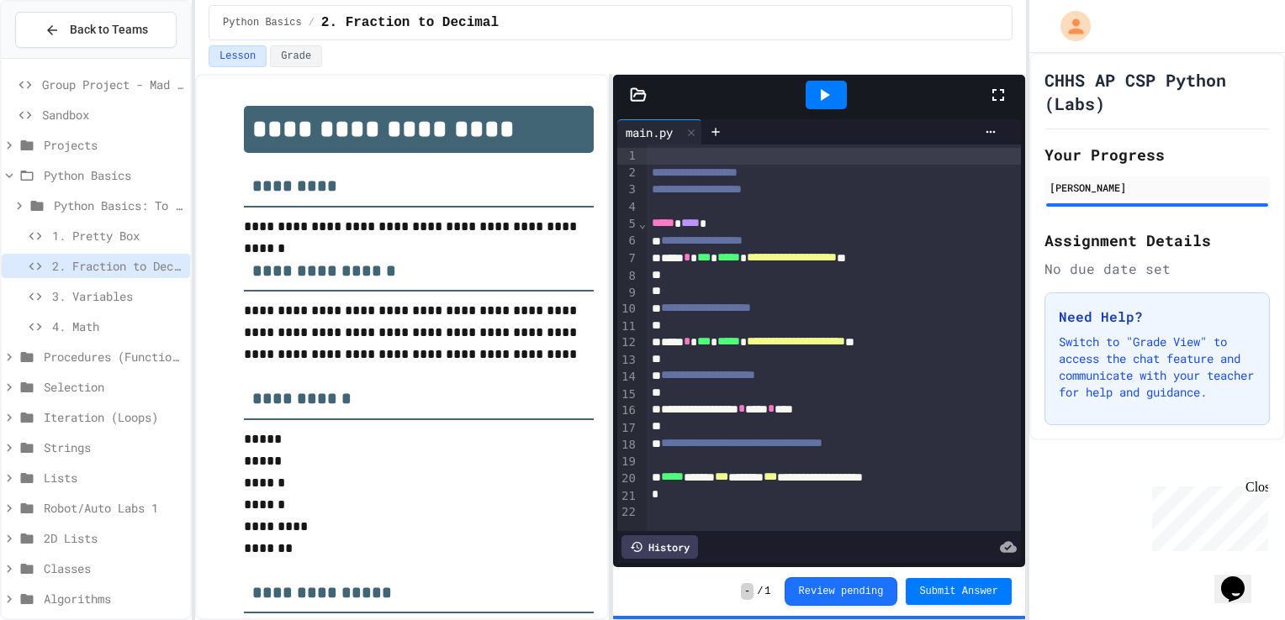
click at [994, 95] on icon at bounding box center [998, 95] width 20 height 20
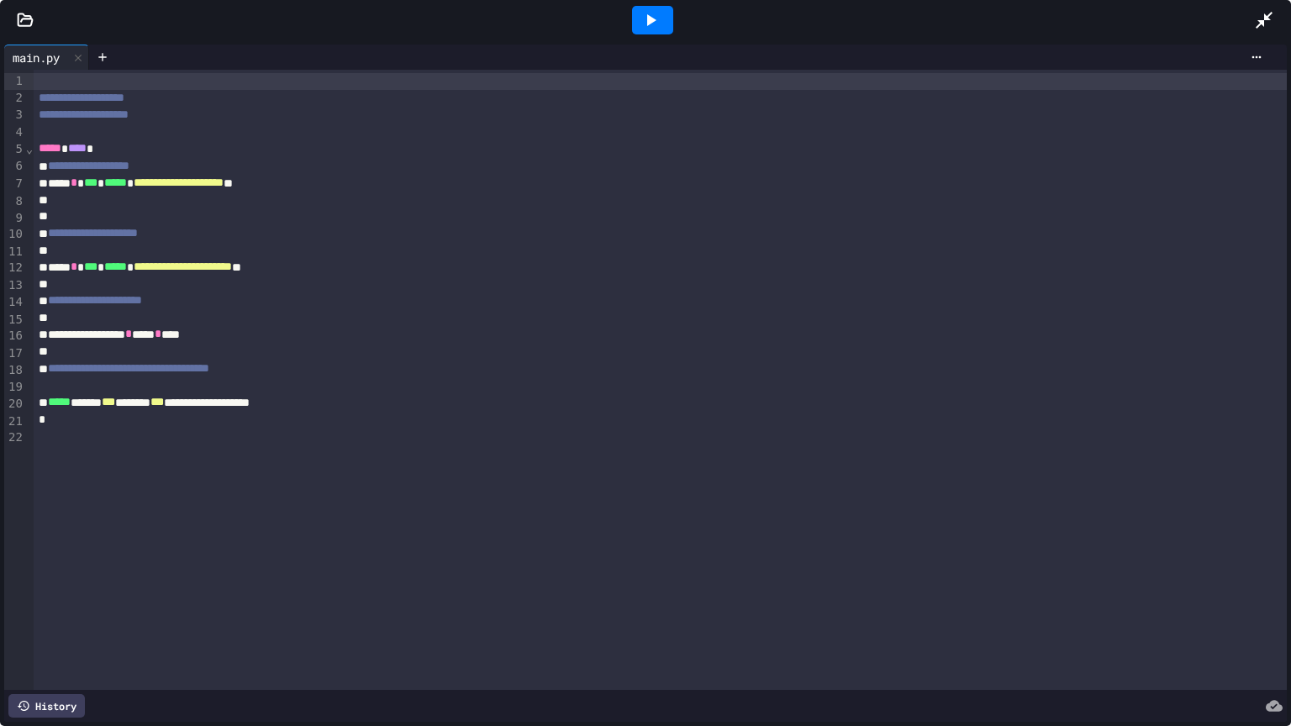
click at [648, 21] on icon at bounding box center [651, 20] width 9 height 12
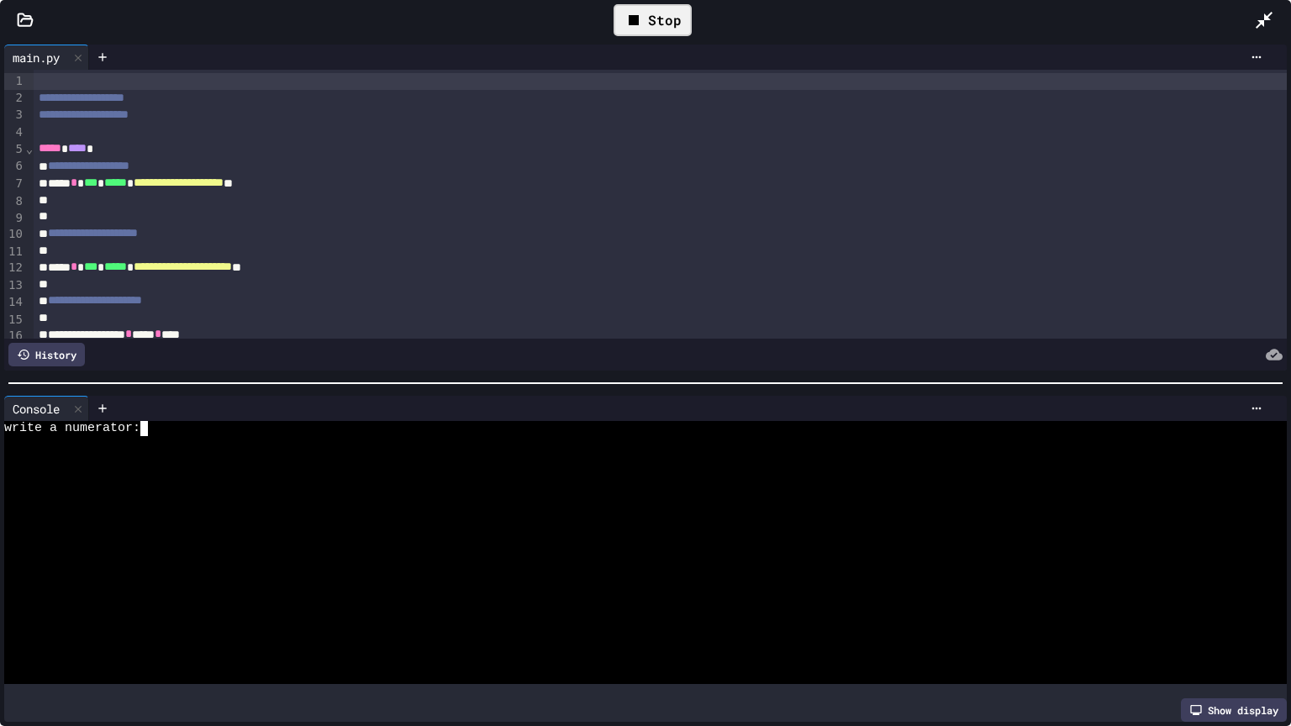
click at [152, 427] on textarea "Terminal input" at bounding box center [152, 428] width 8 height 15
click at [1264, 13] on icon at bounding box center [1264, 20] width 20 height 20
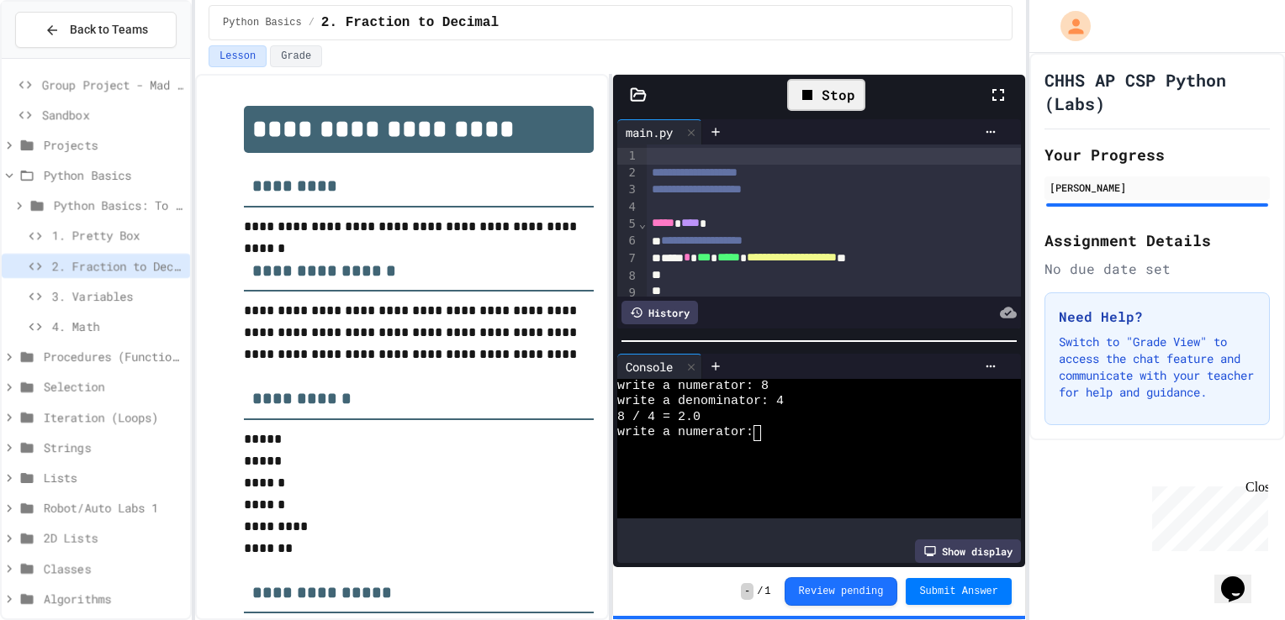
click at [108, 294] on span "3. Variables" at bounding box center [117, 297] width 131 height 18
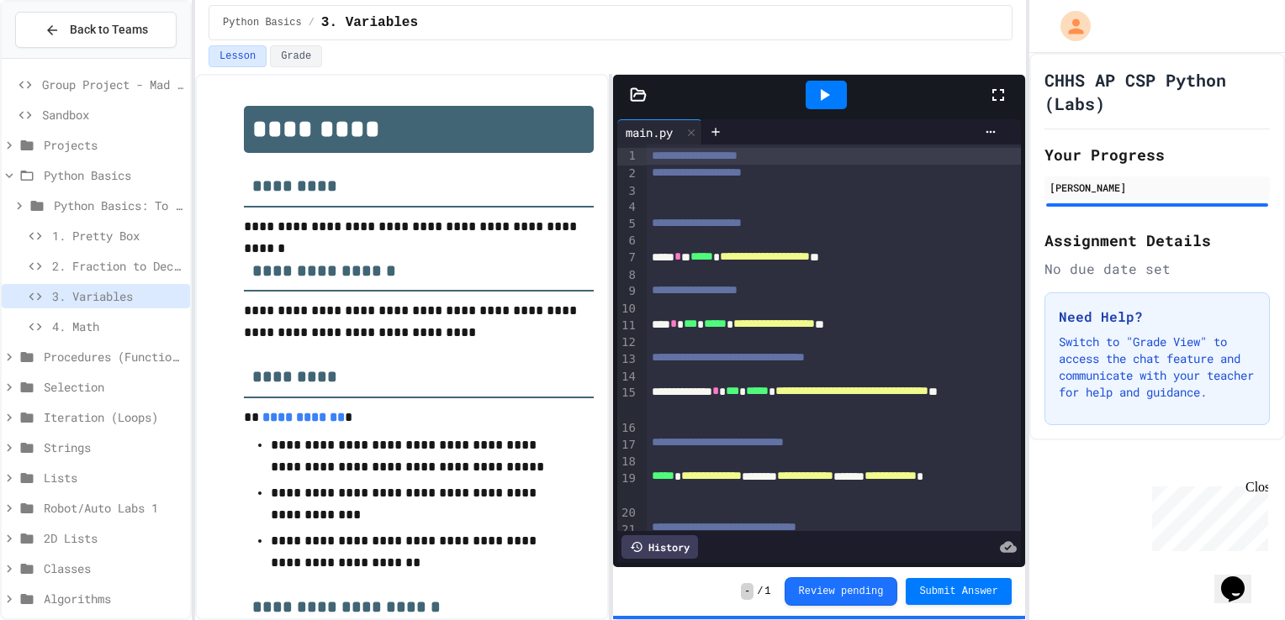
click at [1000, 92] on icon at bounding box center [998, 95] width 20 height 20
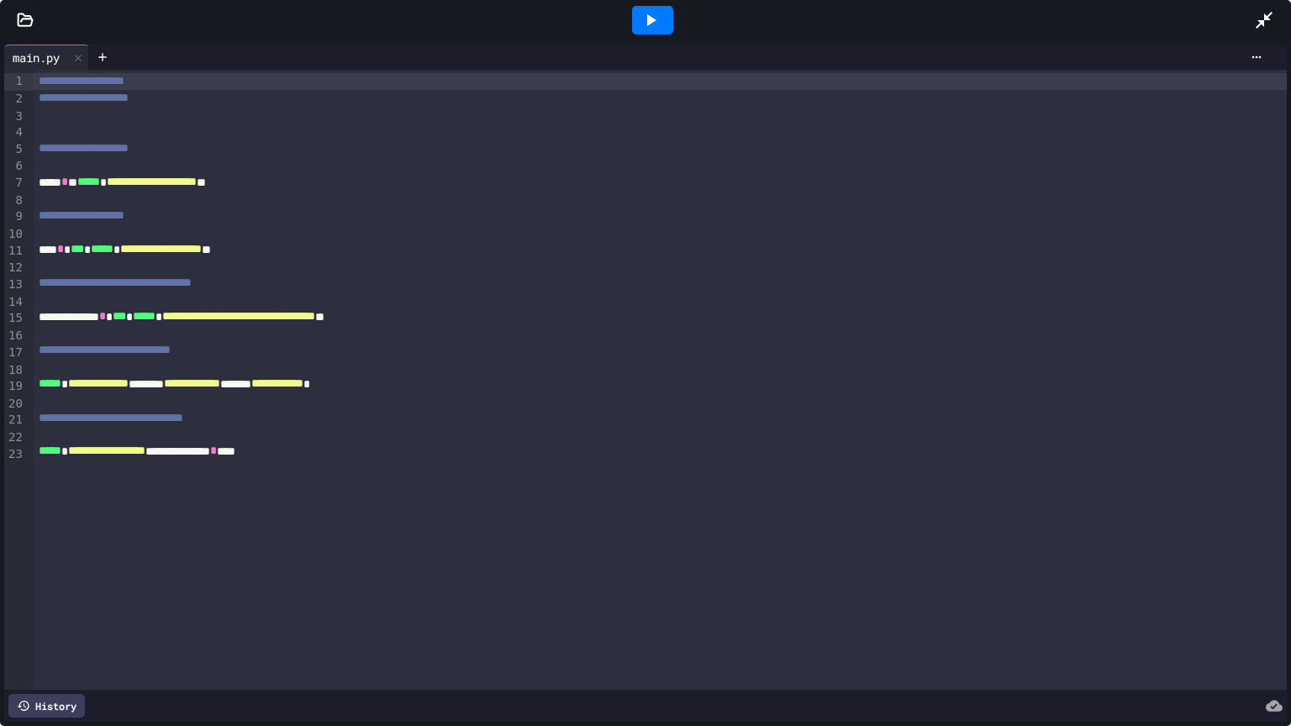
click at [653, 20] on icon at bounding box center [651, 20] width 9 height 12
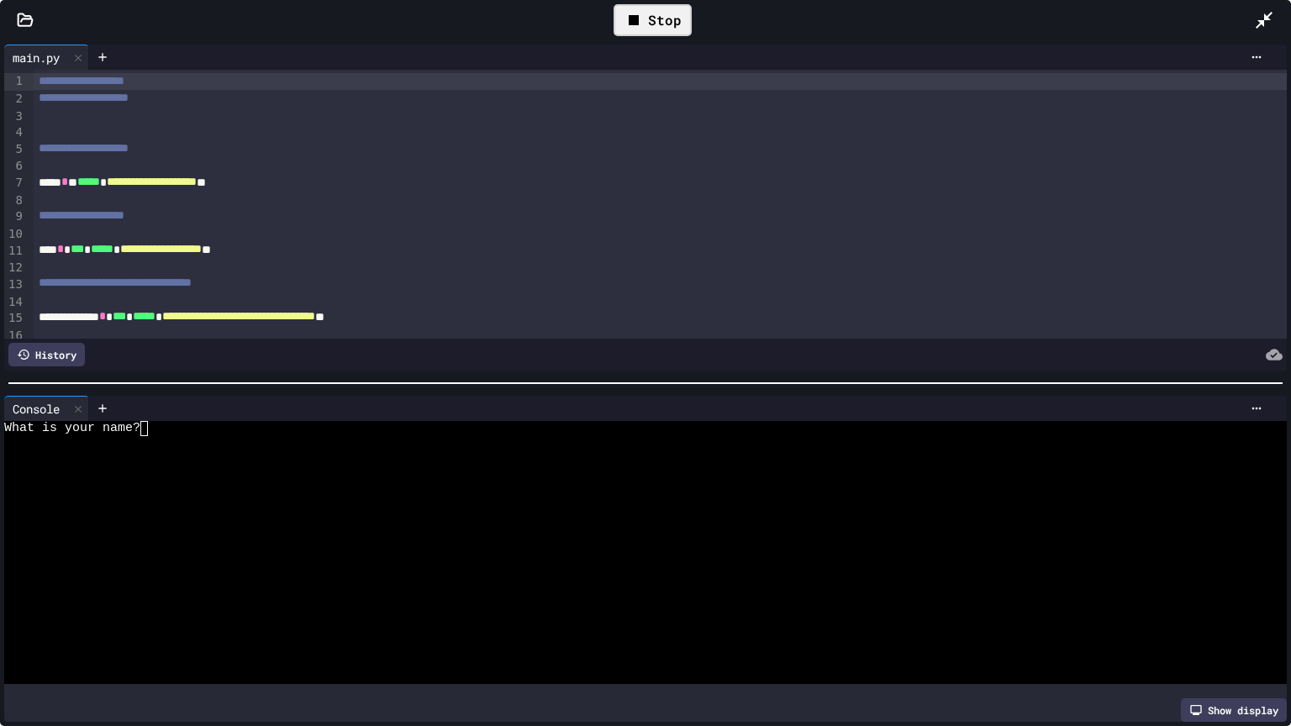
click at [151, 421] on textarea "Terminal input" at bounding box center [152, 428] width 8 height 15
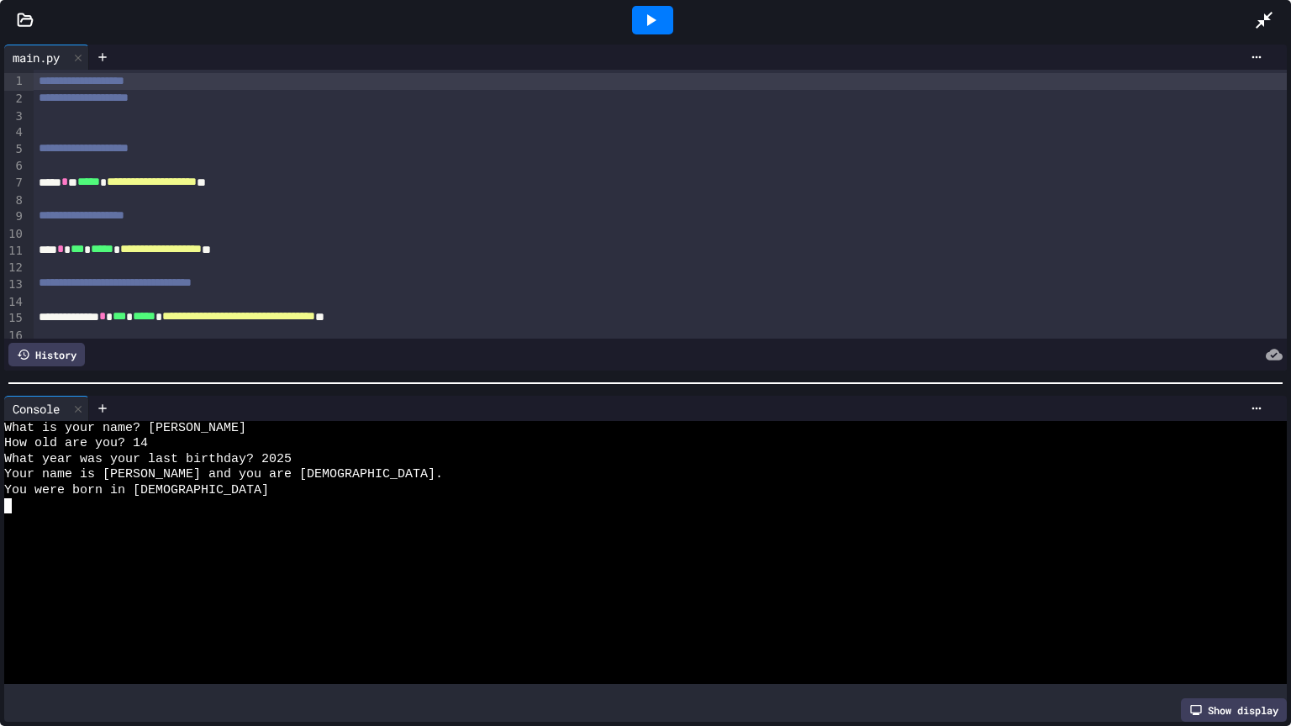
click at [1268, 10] on icon at bounding box center [1264, 20] width 20 height 20
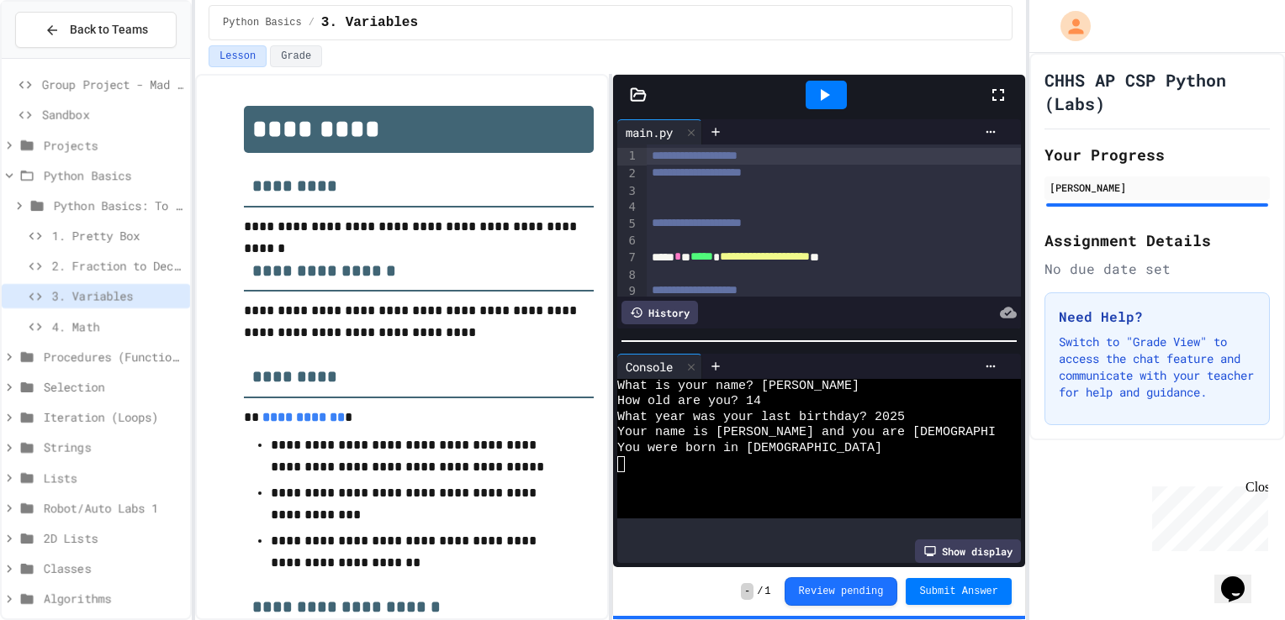
click at [77, 319] on span "4. Math" at bounding box center [117, 327] width 131 height 18
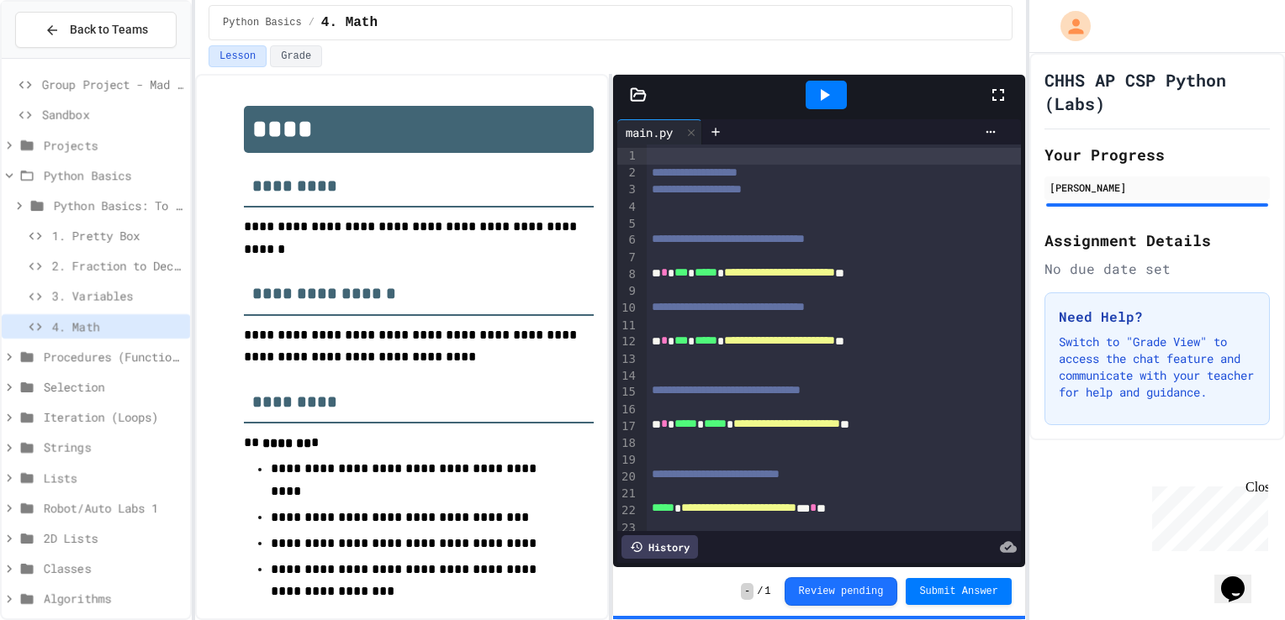
click at [995, 89] on icon at bounding box center [998, 95] width 12 height 12
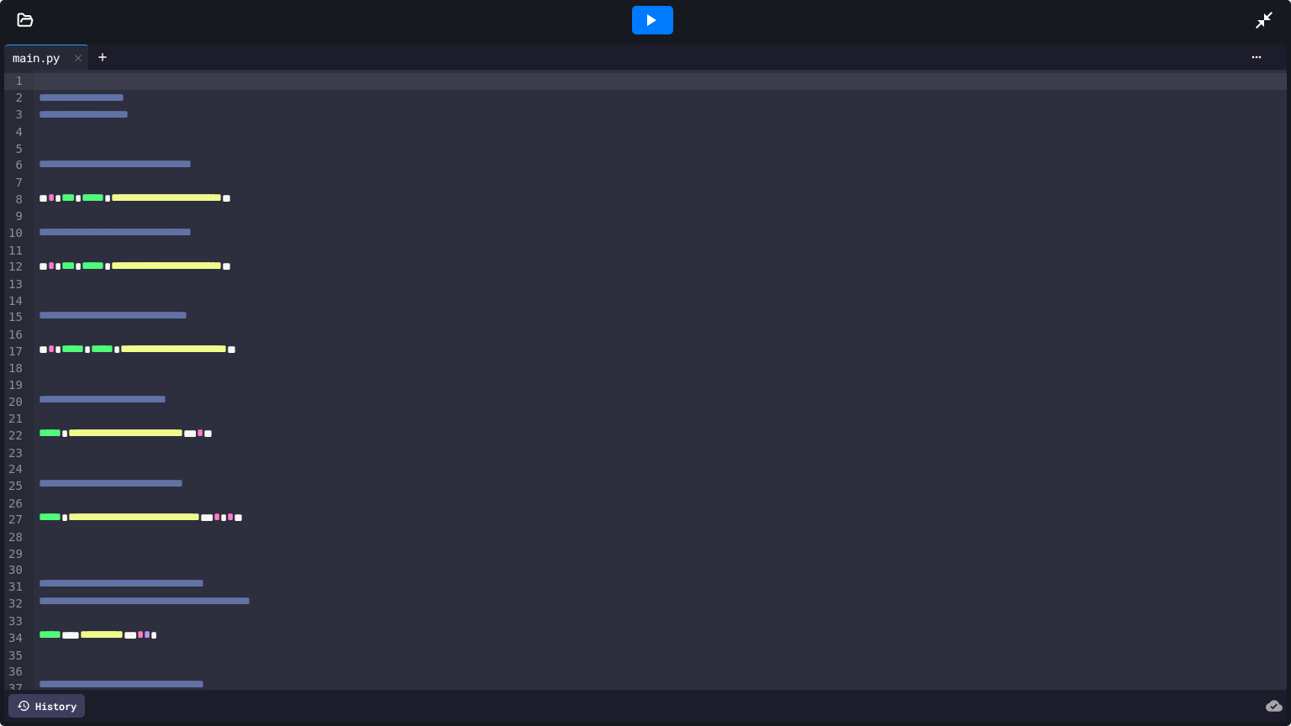
click at [657, 7] on div at bounding box center [652, 20] width 41 height 29
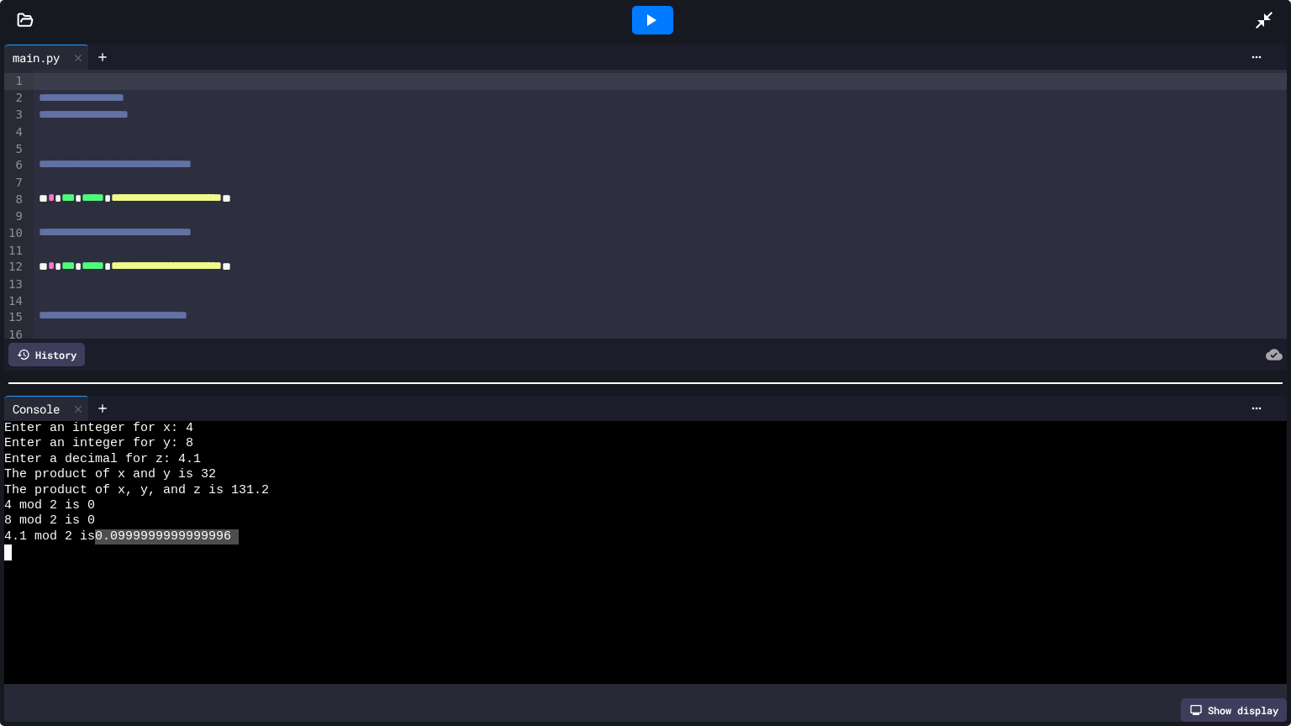
drag, startPoint x: 104, startPoint y: 528, endPoint x: 251, endPoint y: 526, distance: 147.1
click at [282, 518] on div "8 mod 2 is 0" at bounding box center [632, 521] width 1256 height 15
click at [1274, 14] on icon at bounding box center [1264, 20] width 20 height 20
